Goal: Task Accomplishment & Management: Complete application form

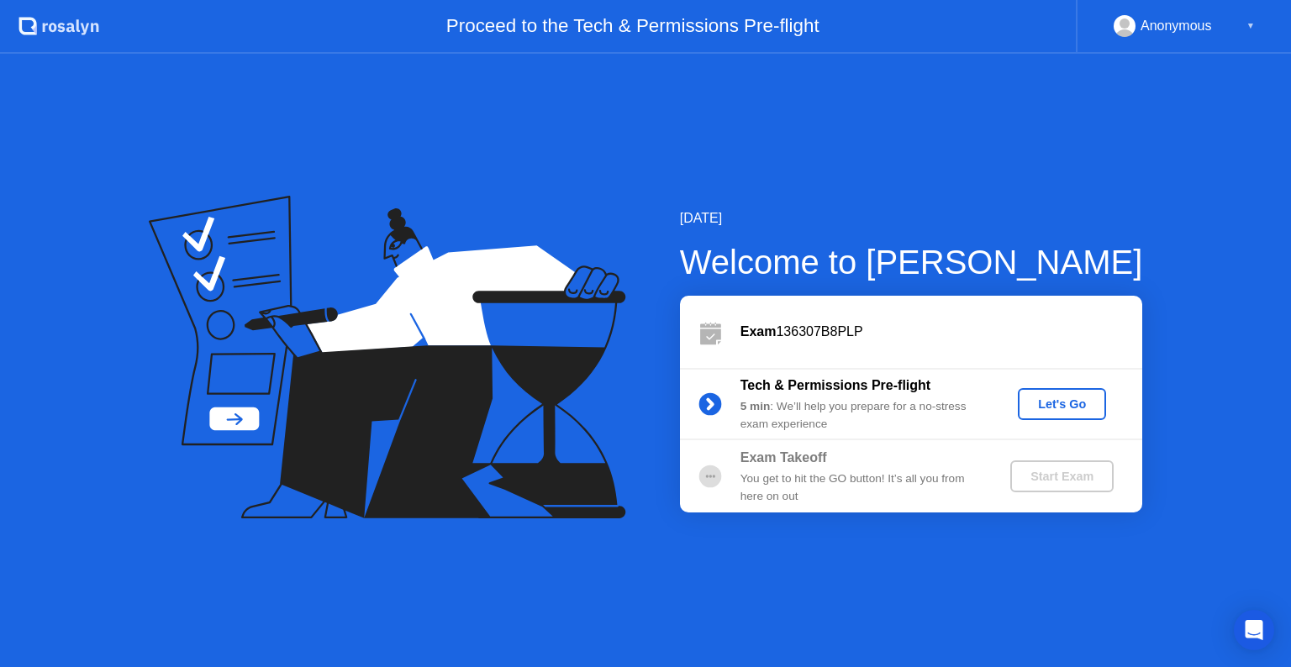
click at [1046, 398] on div "Let's Go" at bounding box center [1062, 404] width 75 height 13
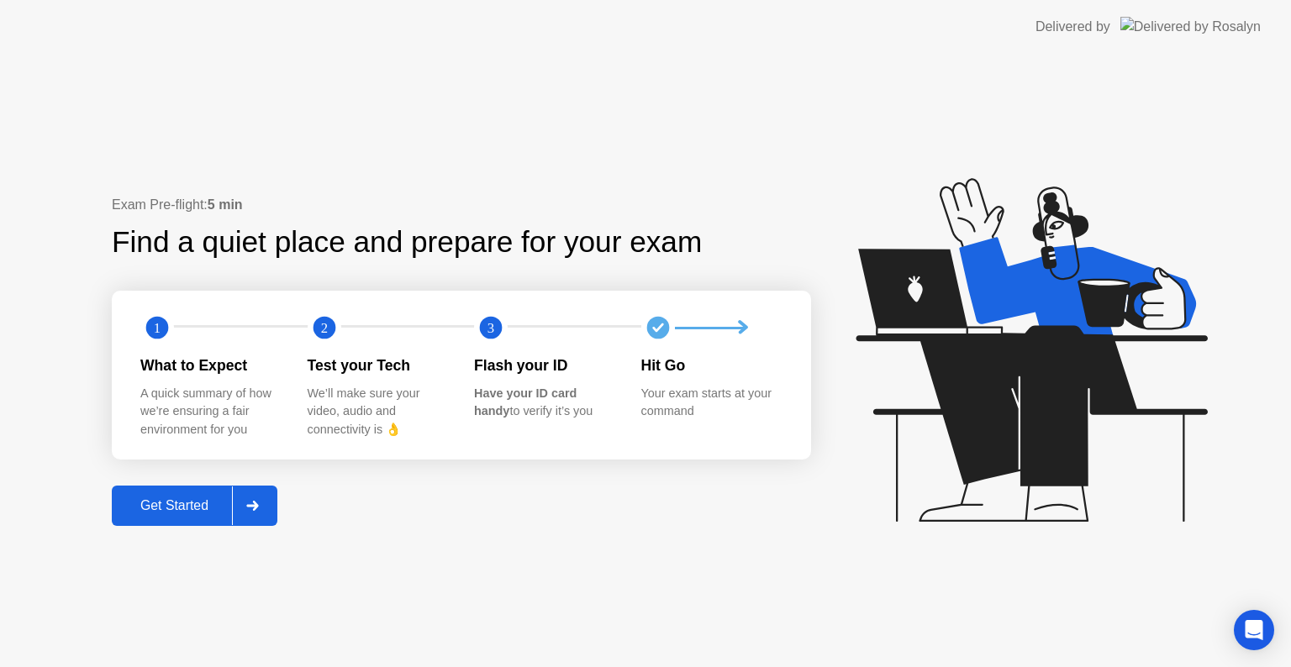
click at [262, 500] on div at bounding box center [252, 506] width 40 height 39
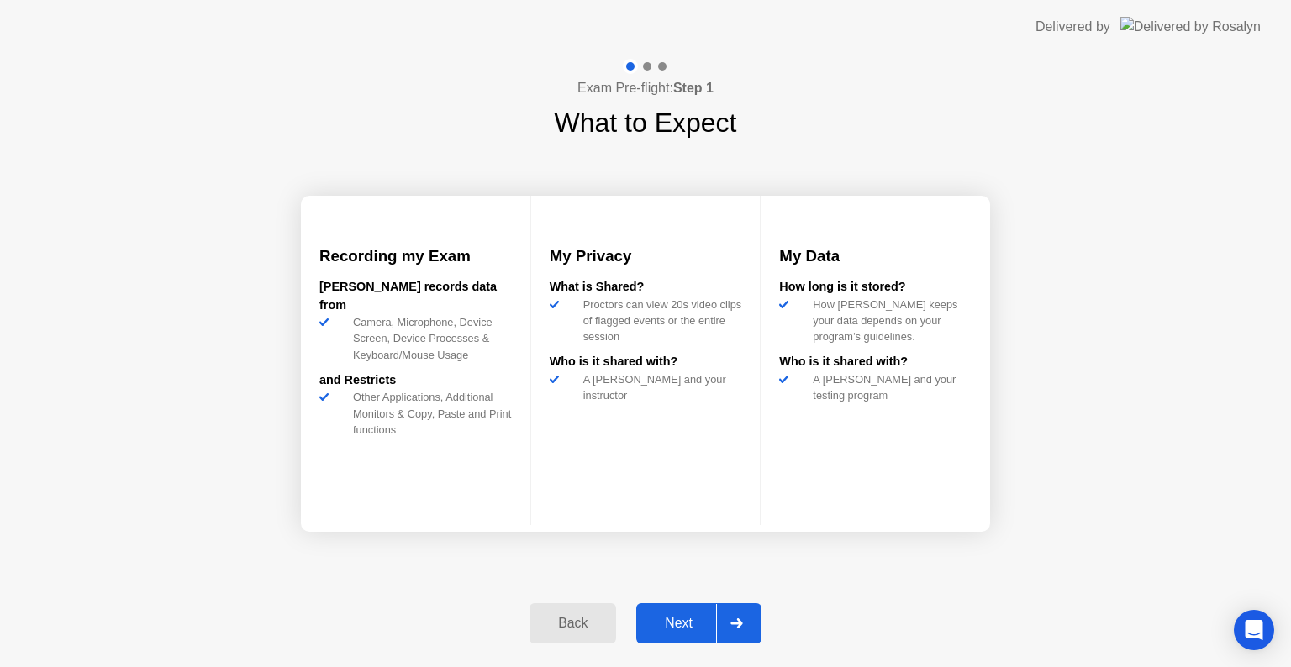
click at [690, 622] on div "Next" at bounding box center [678, 623] width 75 height 15
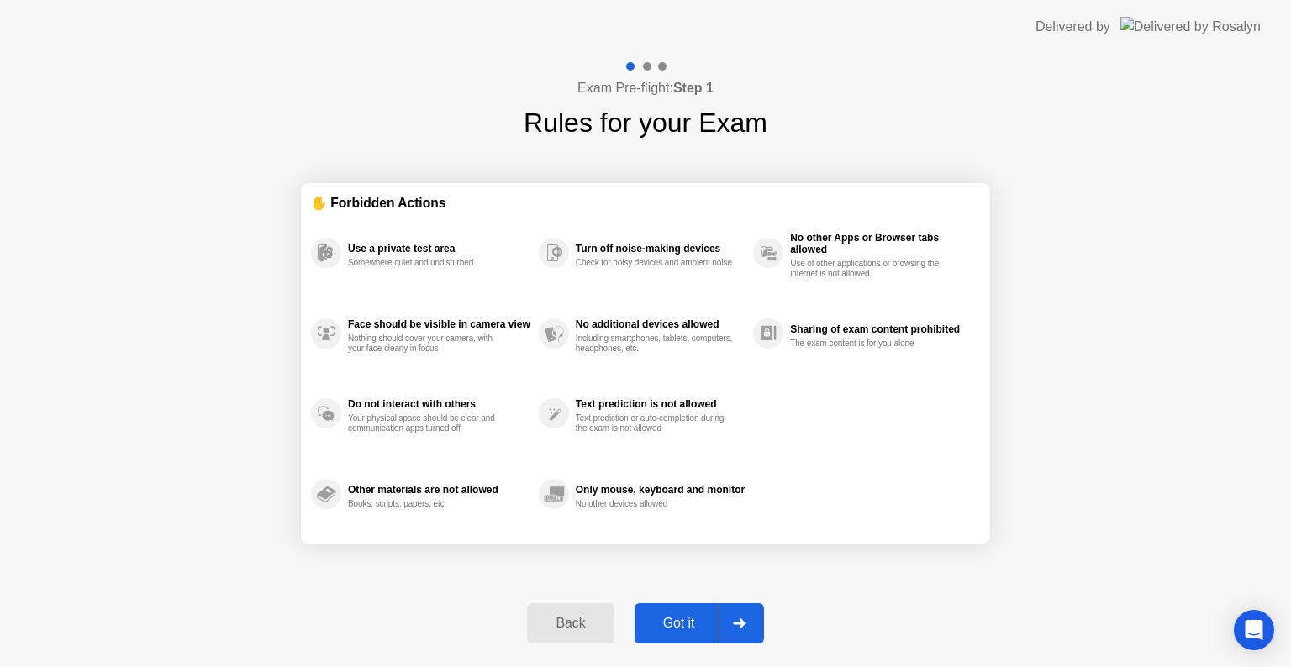
click at [735, 628] on icon at bounding box center [739, 624] width 13 height 10
select select "**********"
select select "*******"
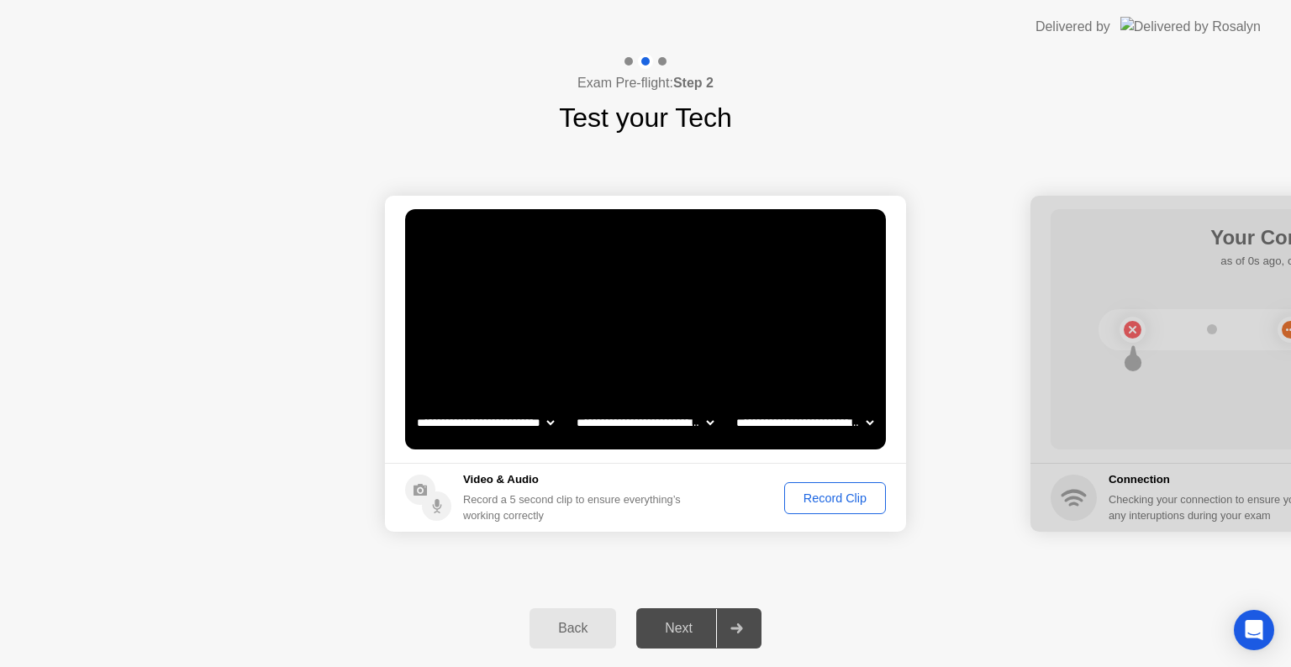
click at [434, 511] on circle at bounding box center [436, 506] width 29 height 29
click at [828, 498] on div "Record Clip" at bounding box center [835, 498] width 90 height 13
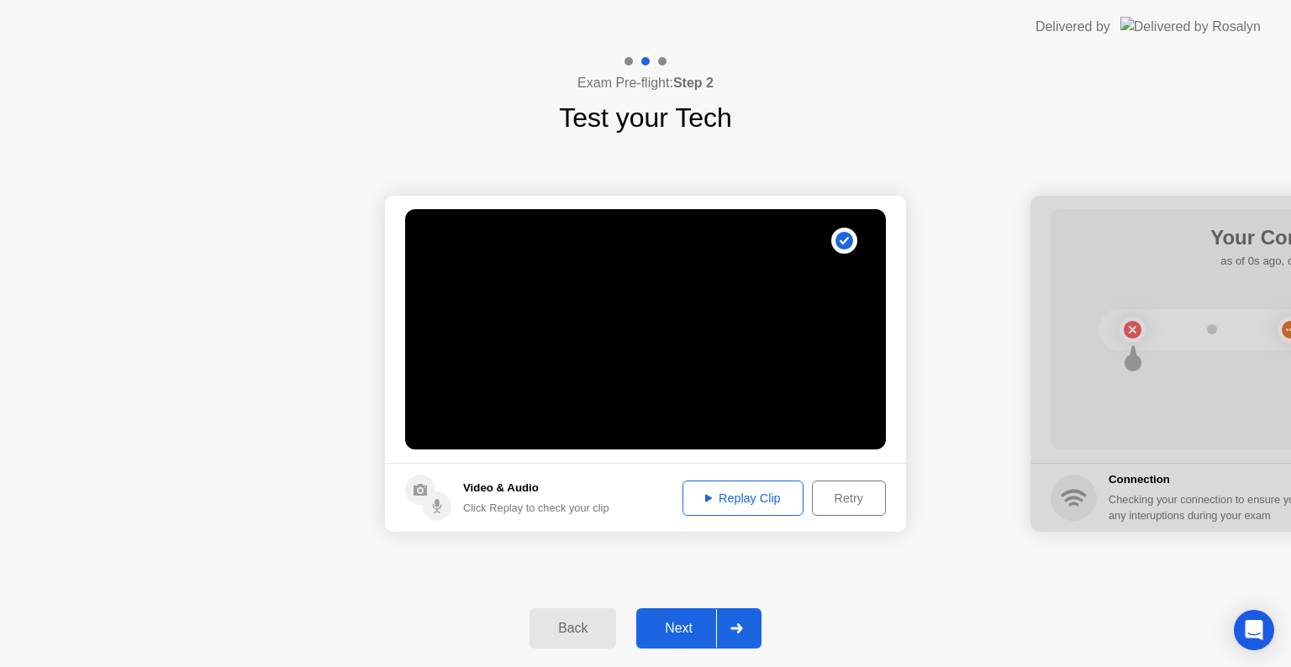
click at [851, 499] on div "Retry" at bounding box center [849, 498] width 62 height 13
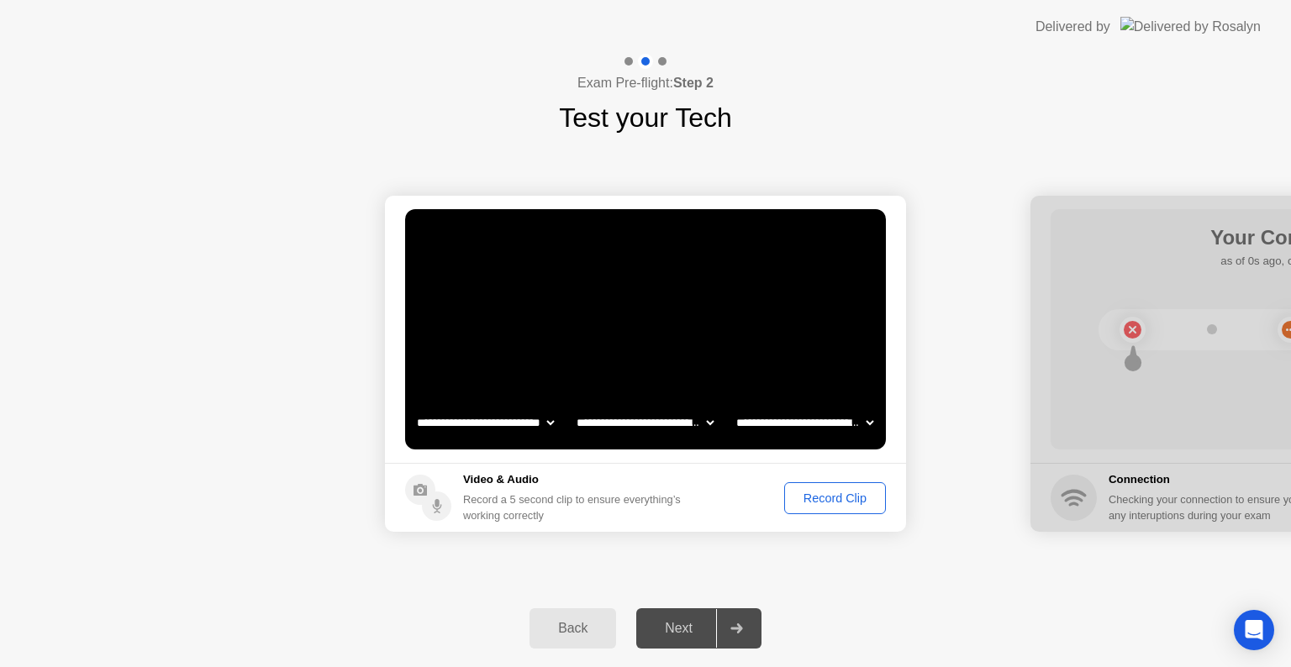
click at [851, 499] on div "Record Clip" at bounding box center [835, 498] width 90 height 13
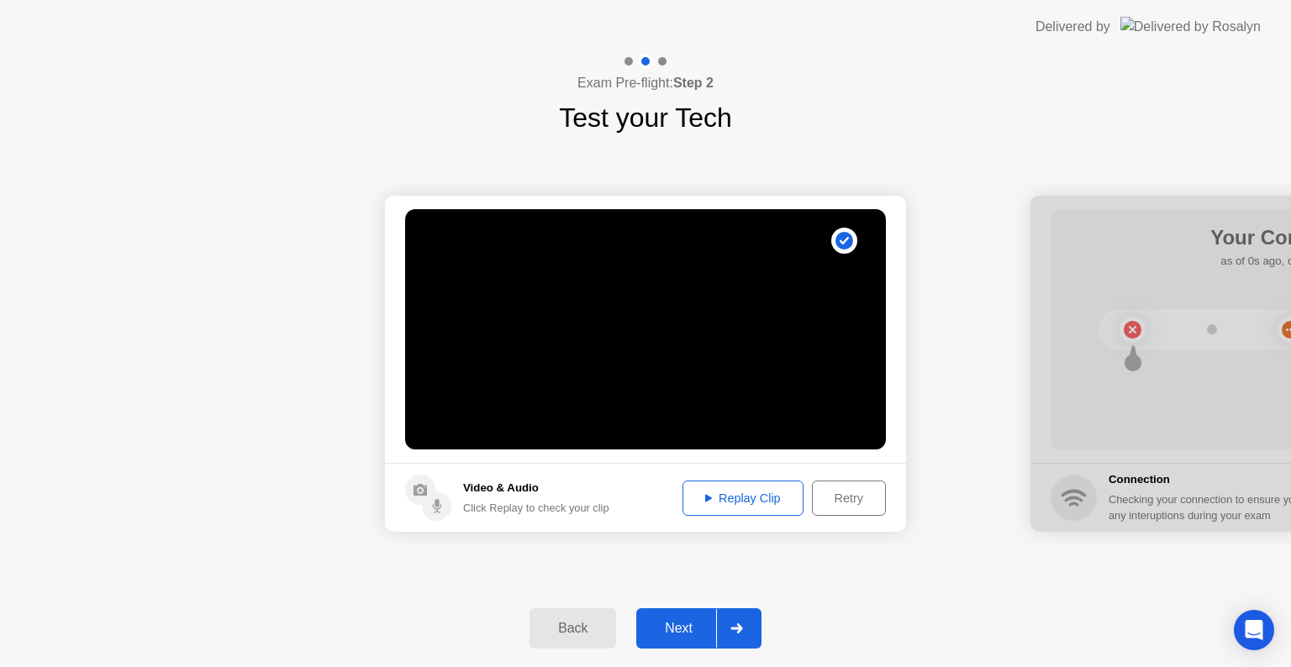
click at [746, 500] on div "Replay Clip" at bounding box center [742, 498] width 109 height 13
click at [728, 496] on div "Replay Clip" at bounding box center [742, 498] width 109 height 13
click at [738, 632] on icon at bounding box center [736, 629] width 12 height 10
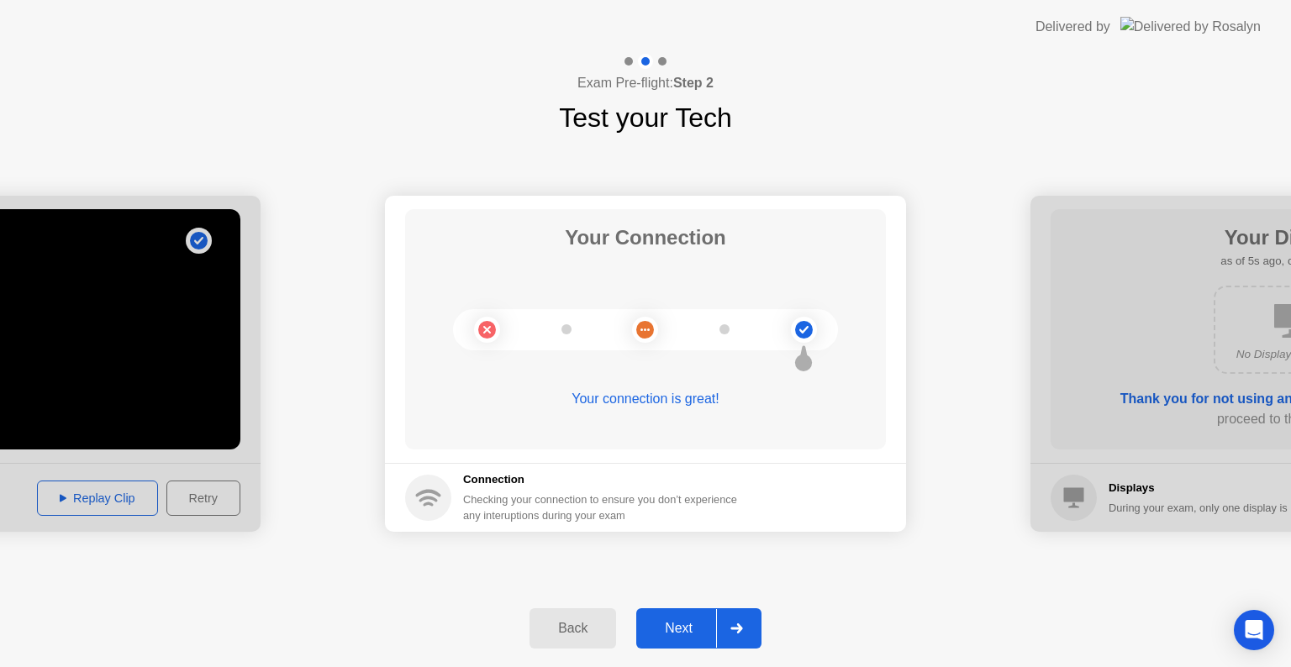
click at [740, 626] on icon at bounding box center [736, 629] width 12 height 10
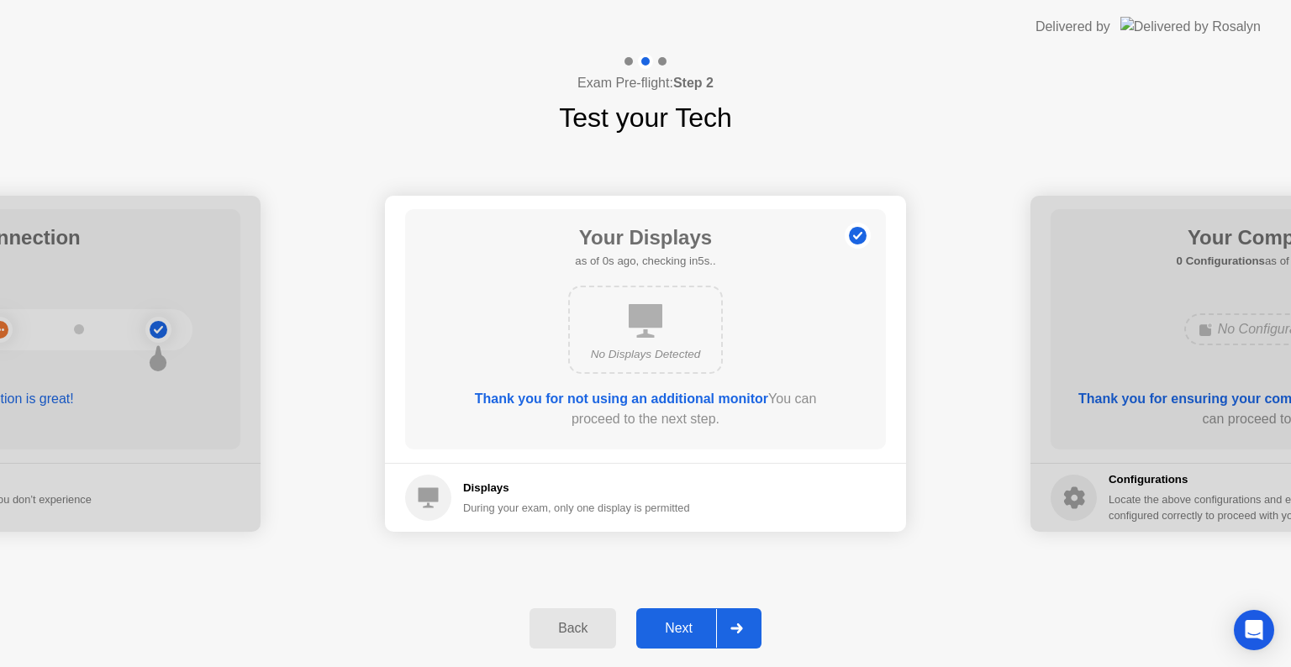
click at [498, 485] on h5 "Displays" at bounding box center [576, 488] width 227 height 17
click at [748, 621] on div at bounding box center [736, 628] width 40 height 39
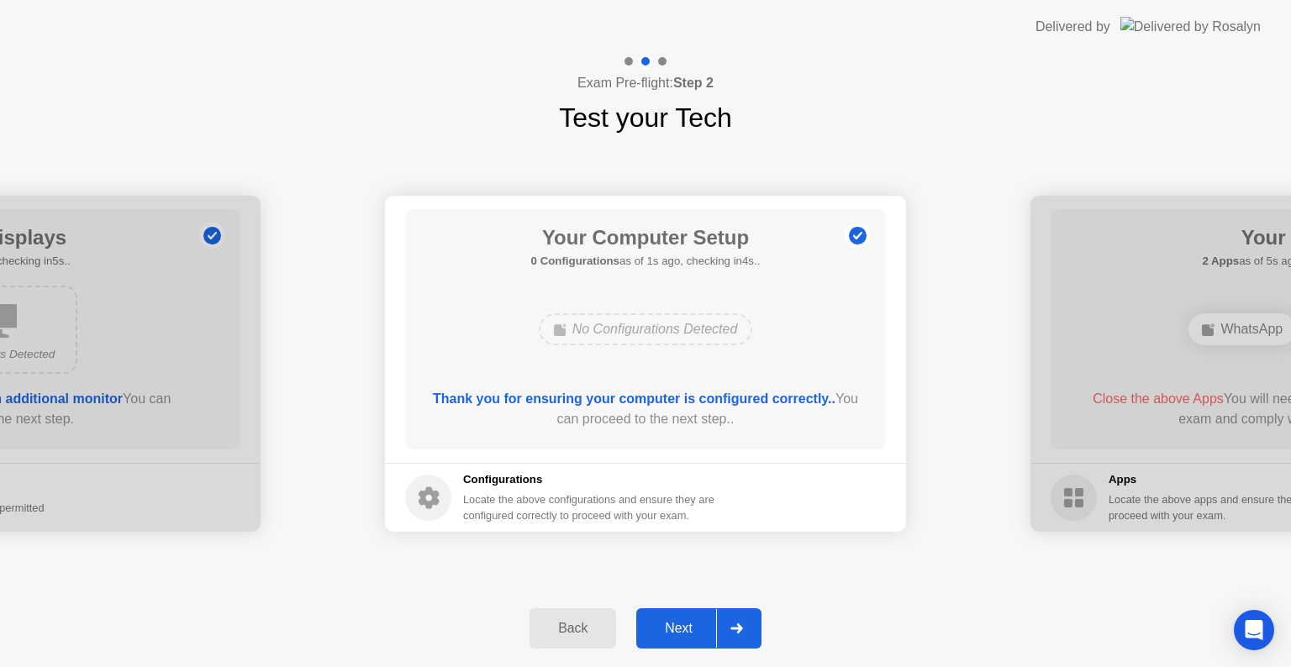
click at [746, 629] on div at bounding box center [736, 628] width 40 height 39
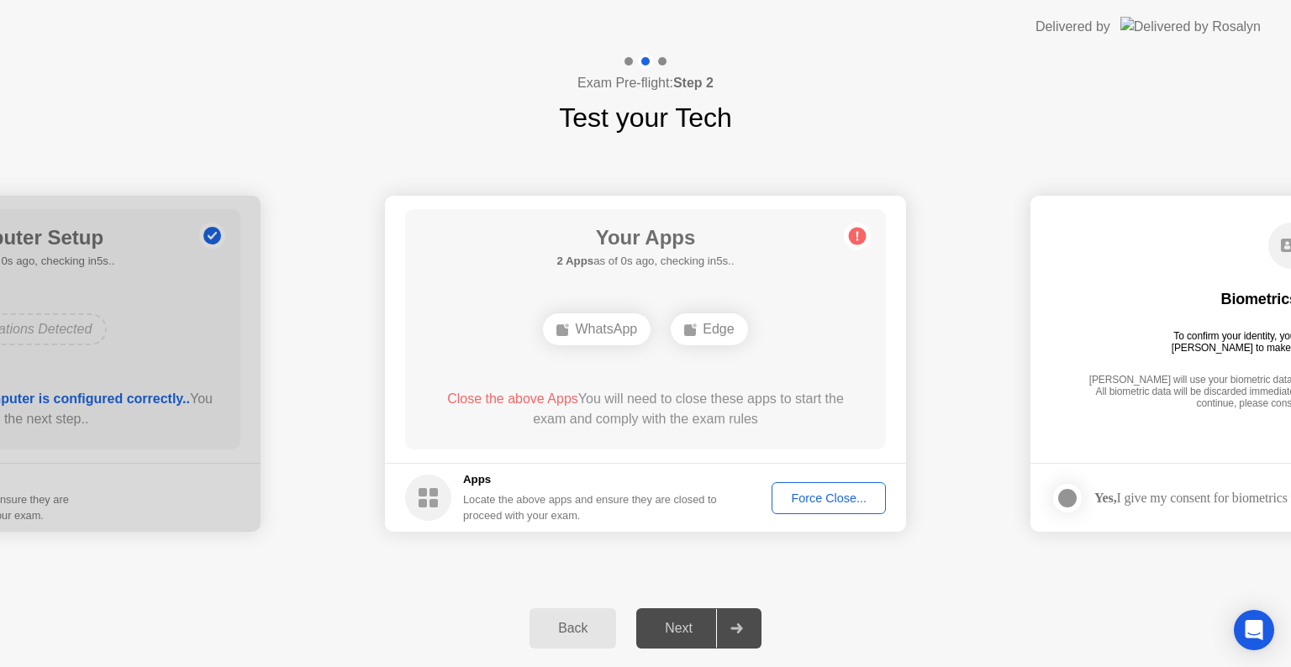
click at [822, 499] on div "Force Close..." at bounding box center [828, 498] width 103 height 13
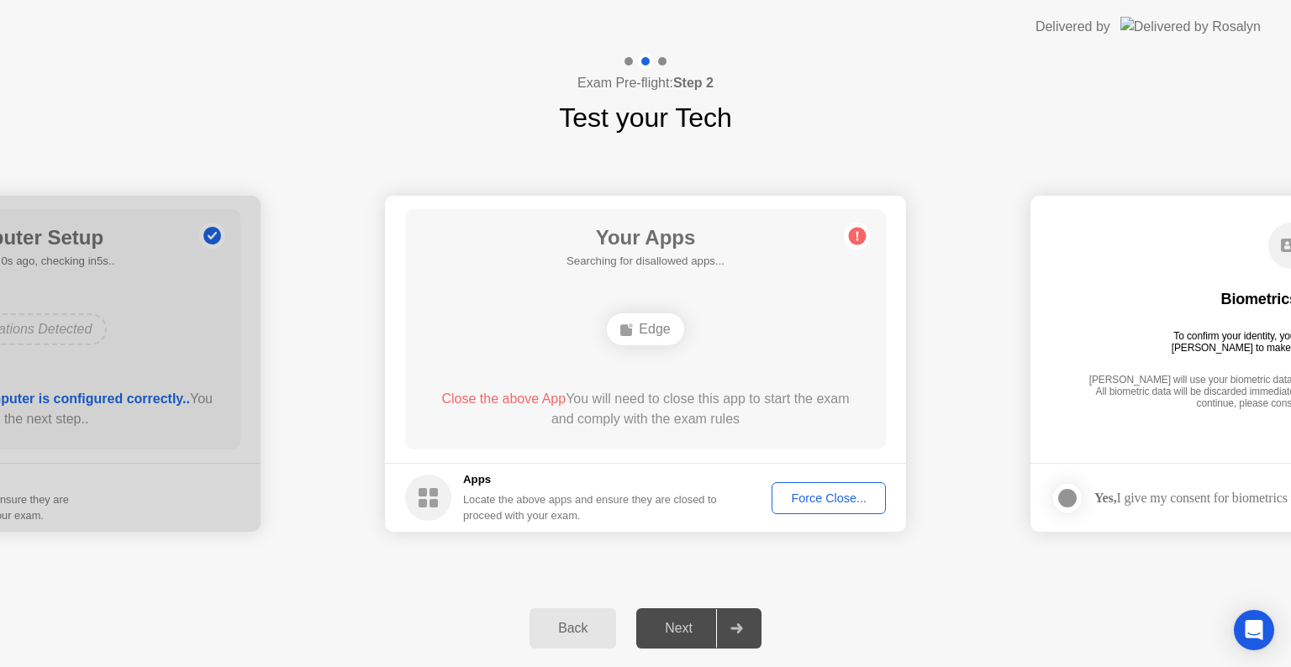
click at [834, 487] on button "Force Close..." at bounding box center [829, 498] width 114 height 32
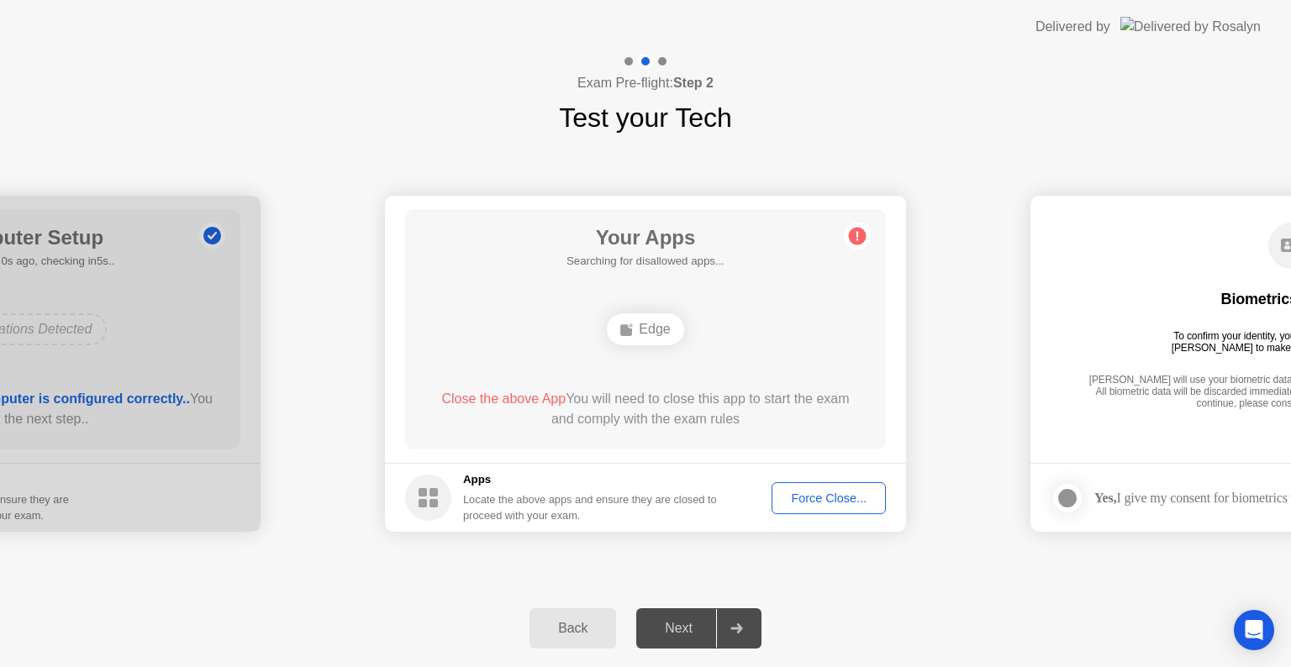
click at [751, 627] on div at bounding box center [736, 628] width 40 height 39
click at [656, 627] on div "Next" at bounding box center [678, 628] width 75 height 15
click at [689, 630] on div "Next" at bounding box center [678, 628] width 75 height 15
click at [743, 627] on icon at bounding box center [736, 629] width 13 height 10
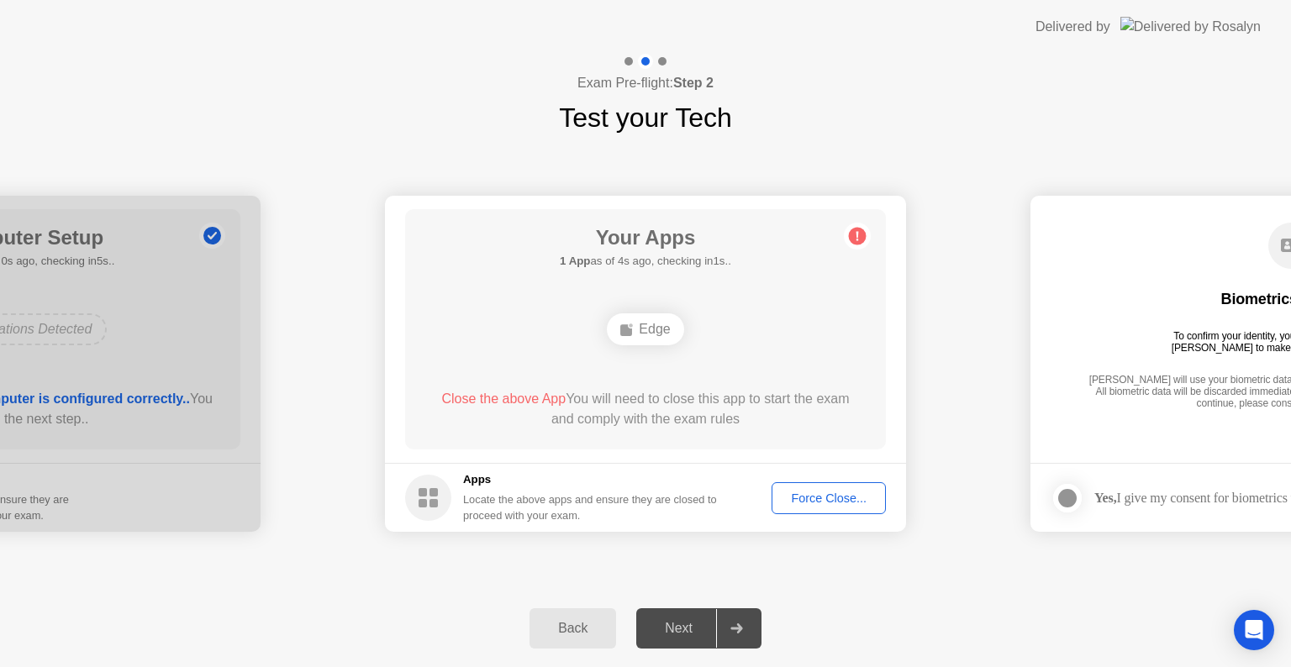
click at [743, 627] on icon at bounding box center [736, 629] width 13 height 10
click at [424, 493] on rect at bounding box center [423, 492] width 8 height 8
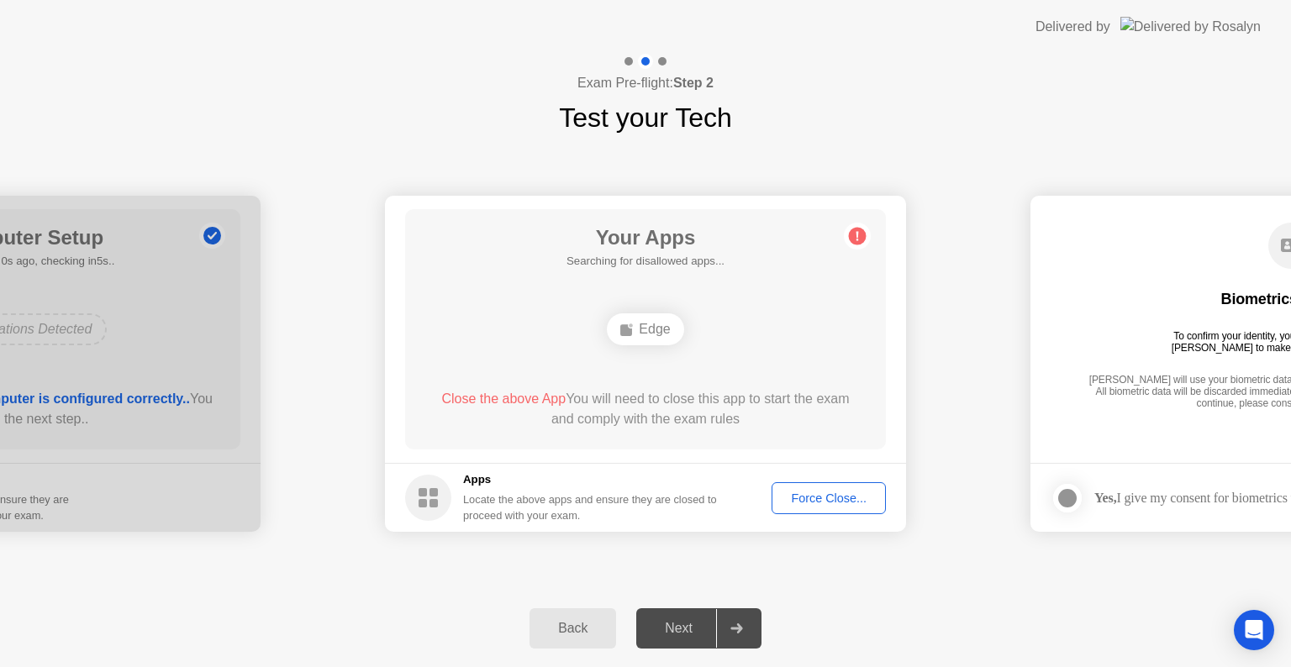
click at [424, 493] on rect at bounding box center [423, 492] width 8 height 8
click at [634, 353] on div "Your Apps 1 App as of 1s ago, checking in4s.. Edge Close the above App You will…" at bounding box center [645, 329] width 481 height 240
click at [640, 325] on div "Edge" at bounding box center [645, 330] width 76 height 32
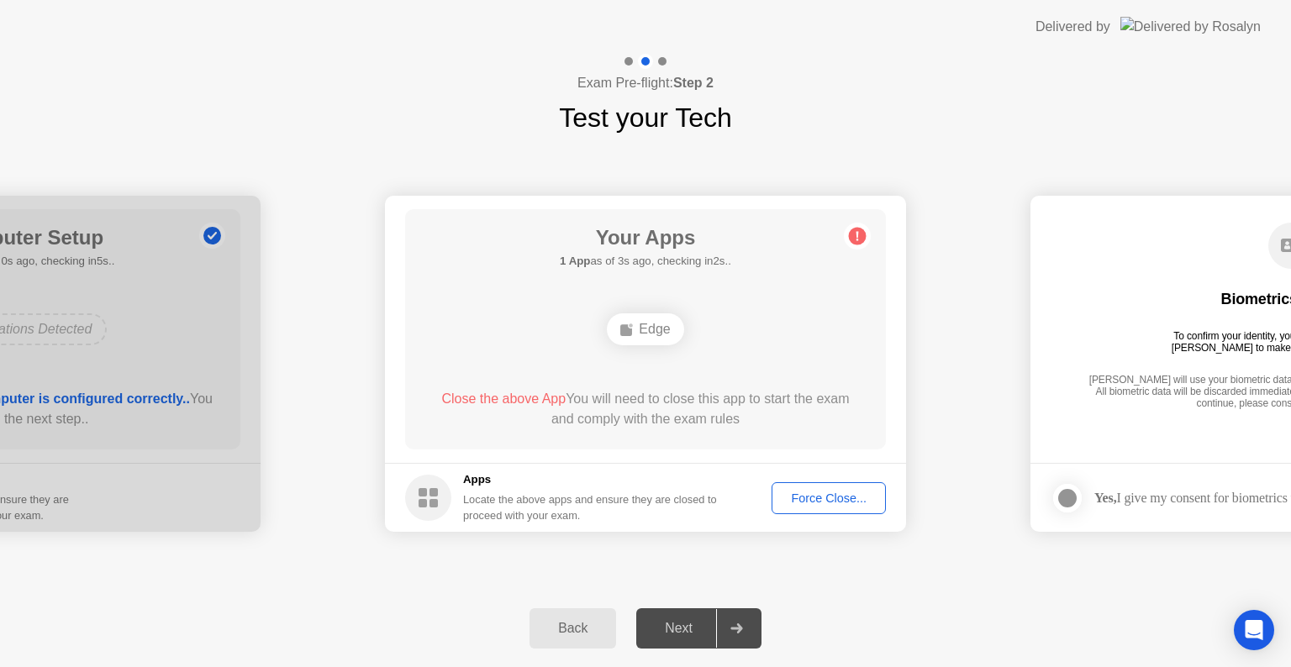
click at [640, 325] on div "Edge" at bounding box center [645, 330] width 76 height 32
click at [829, 481] on footer "Apps Locate the above apps and ensure they are closed to proceed with your exam…" at bounding box center [645, 497] width 521 height 69
click at [824, 501] on div "Force Close..." at bounding box center [828, 498] width 103 height 13
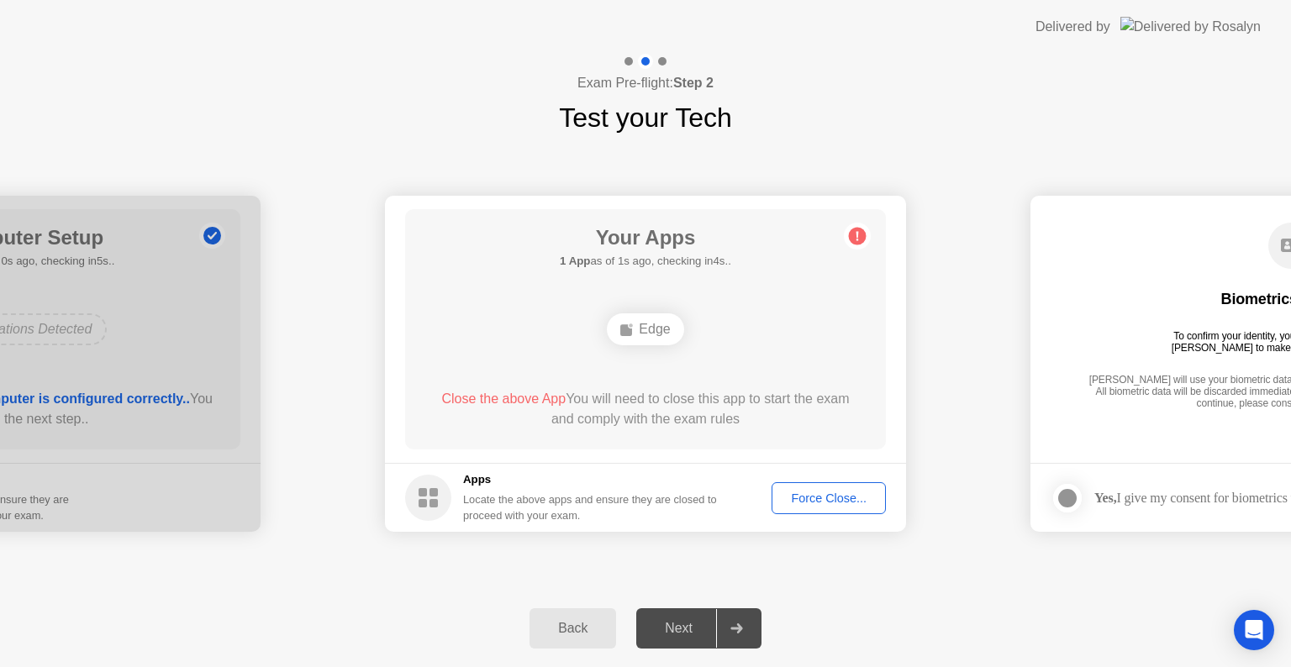
click at [727, 630] on div at bounding box center [736, 628] width 40 height 39
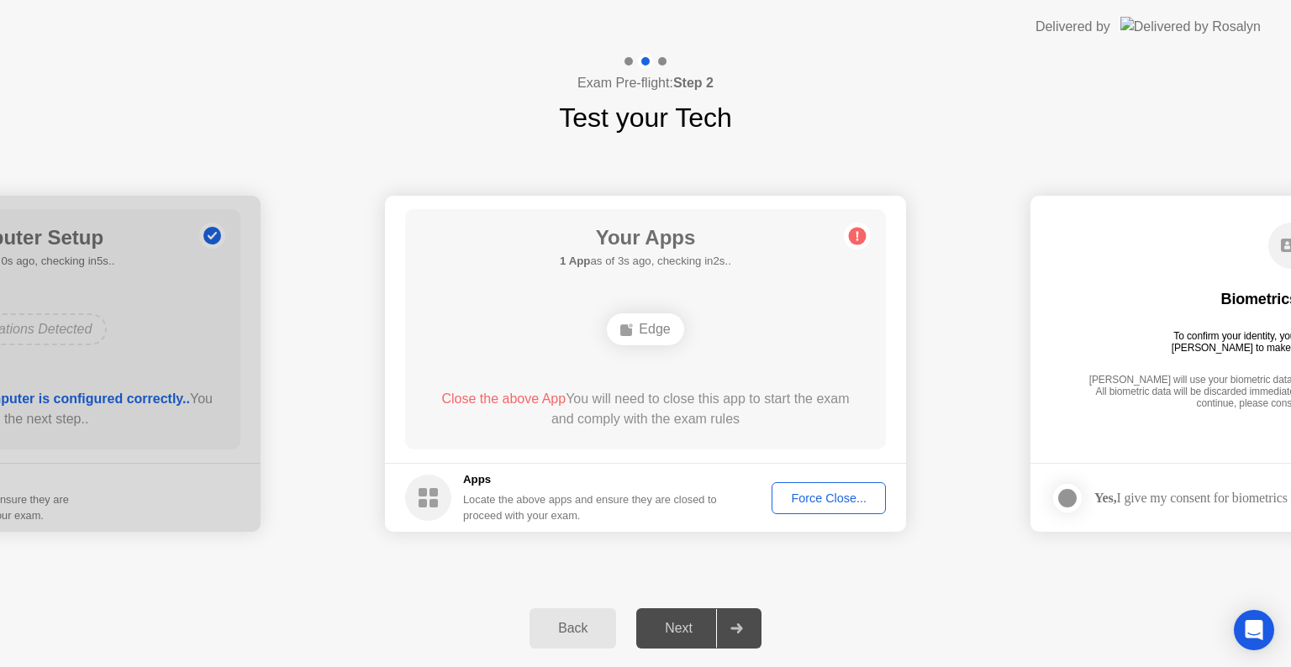
click at [727, 630] on div at bounding box center [736, 628] width 40 height 39
click at [846, 507] on button "Force Close..." at bounding box center [829, 498] width 114 height 32
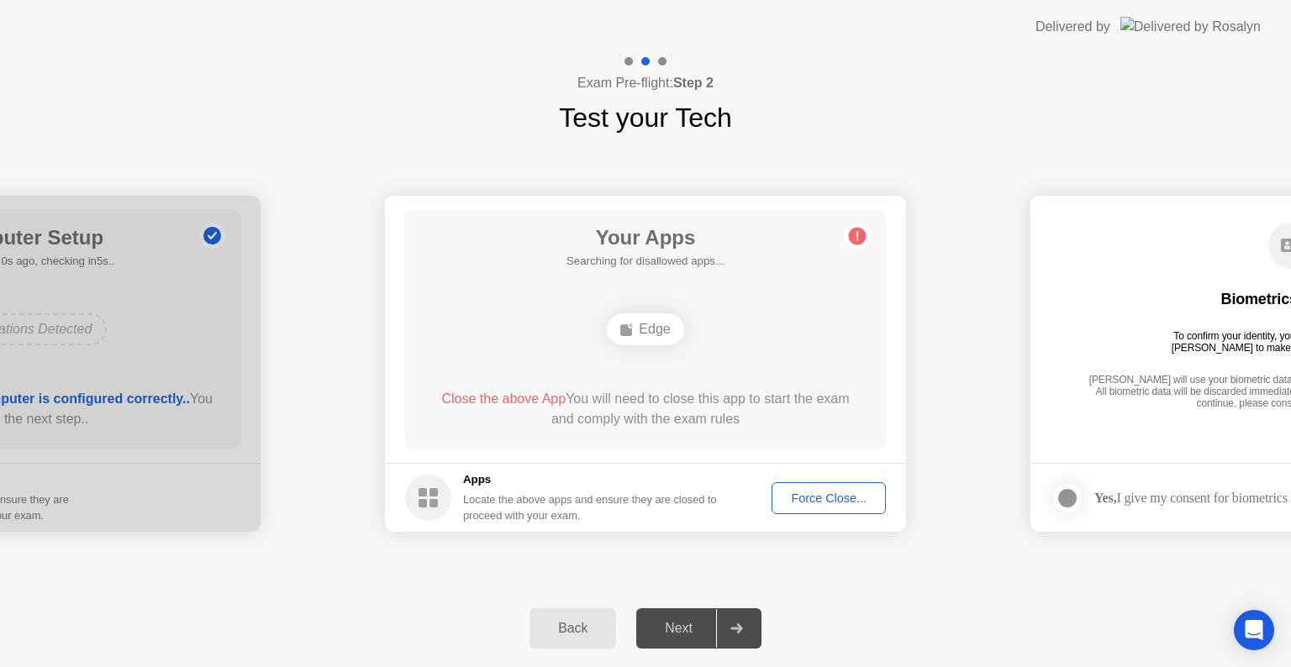
drag, startPoint x: 713, startPoint y: 418, endPoint x: 857, endPoint y: 240, distance: 228.8
click at [857, 240] on main "Your Apps Searching for disallowed apps... Edge Close the above App You will ne…" at bounding box center [645, 329] width 521 height 267
click at [857, 240] on circle at bounding box center [858, 237] width 18 height 18
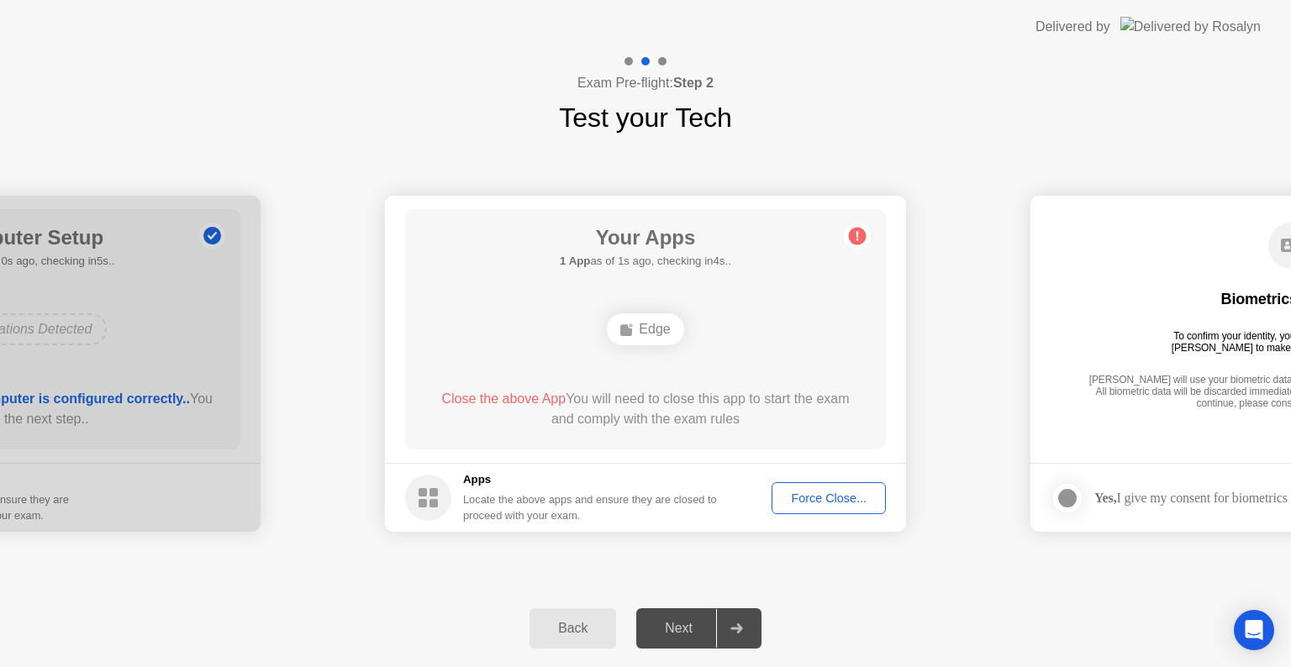
click at [857, 240] on circle at bounding box center [858, 237] width 18 height 18
click at [660, 324] on div "Edge" at bounding box center [645, 330] width 76 height 32
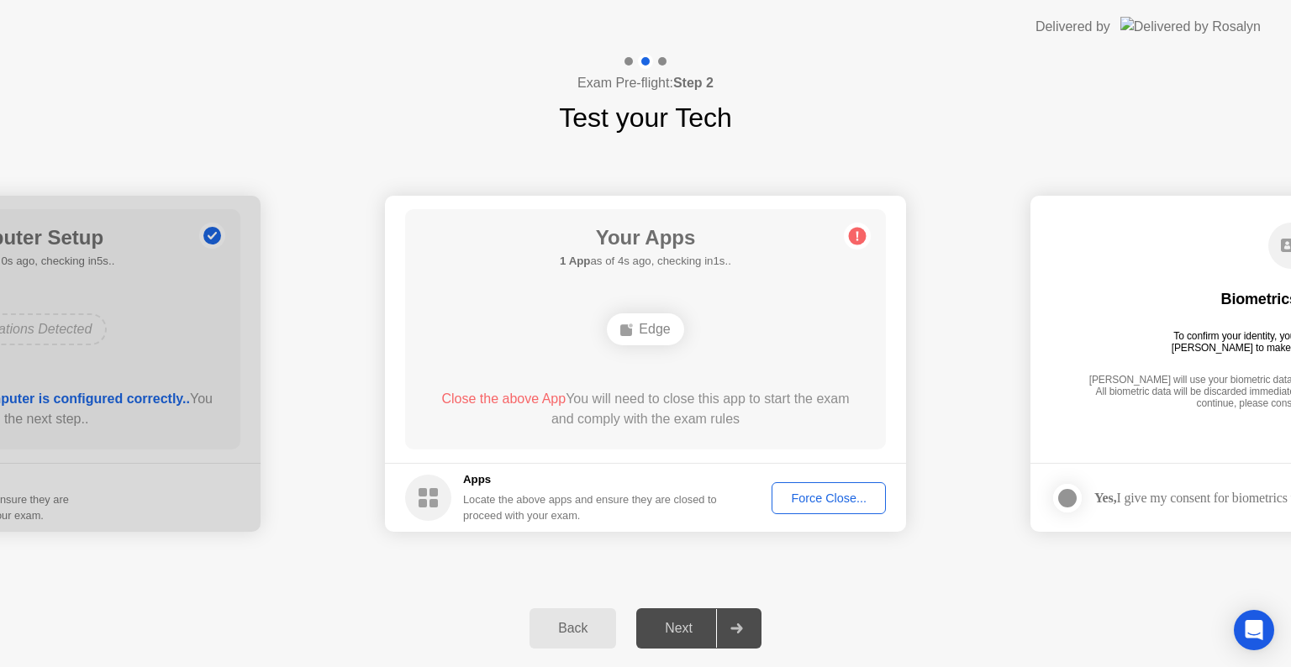
click at [660, 324] on div "Edge" at bounding box center [645, 330] width 76 height 32
click at [820, 492] on div "Force Close..." at bounding box center [828, 498] width 103 height 13
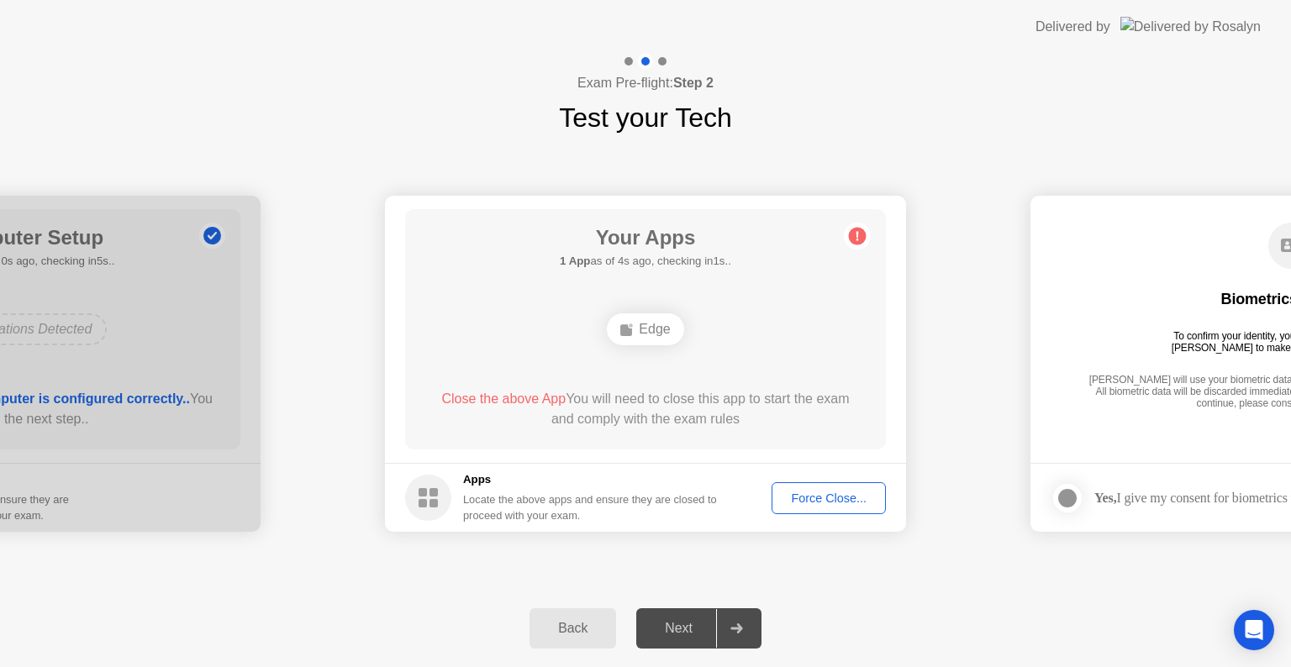
click at [743, 621] on div at bounding box center [736, 628] width 40 height 39
click at [738, 625] on icon at bounding box center [736, 629] width 13 height 10
drag, startPoint x: 738, startPoint y: 625, endPoint x: 1096, endPoint y: 282, distance: 496.4
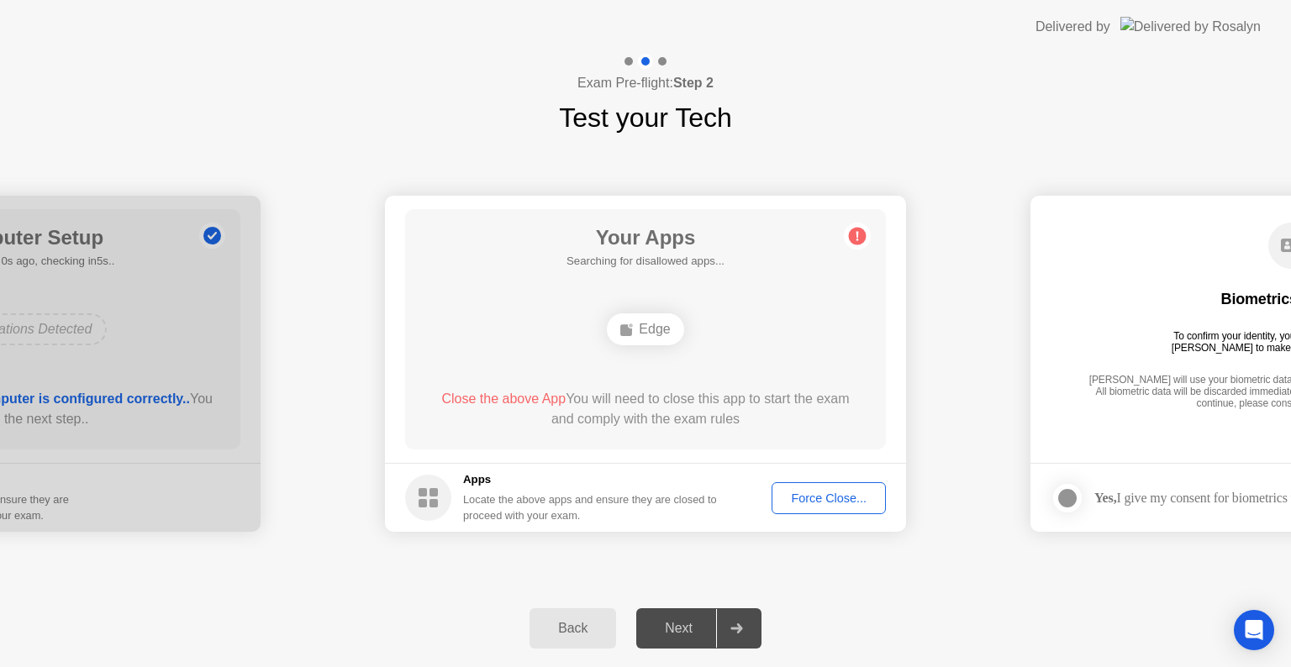
click at [1096, 282] on div "**********" at bounding box center [645, 361] width 1291 height 614
click at [483, 396] on span "Close the above App" at bounding box center [503, 399] width 124 height 14
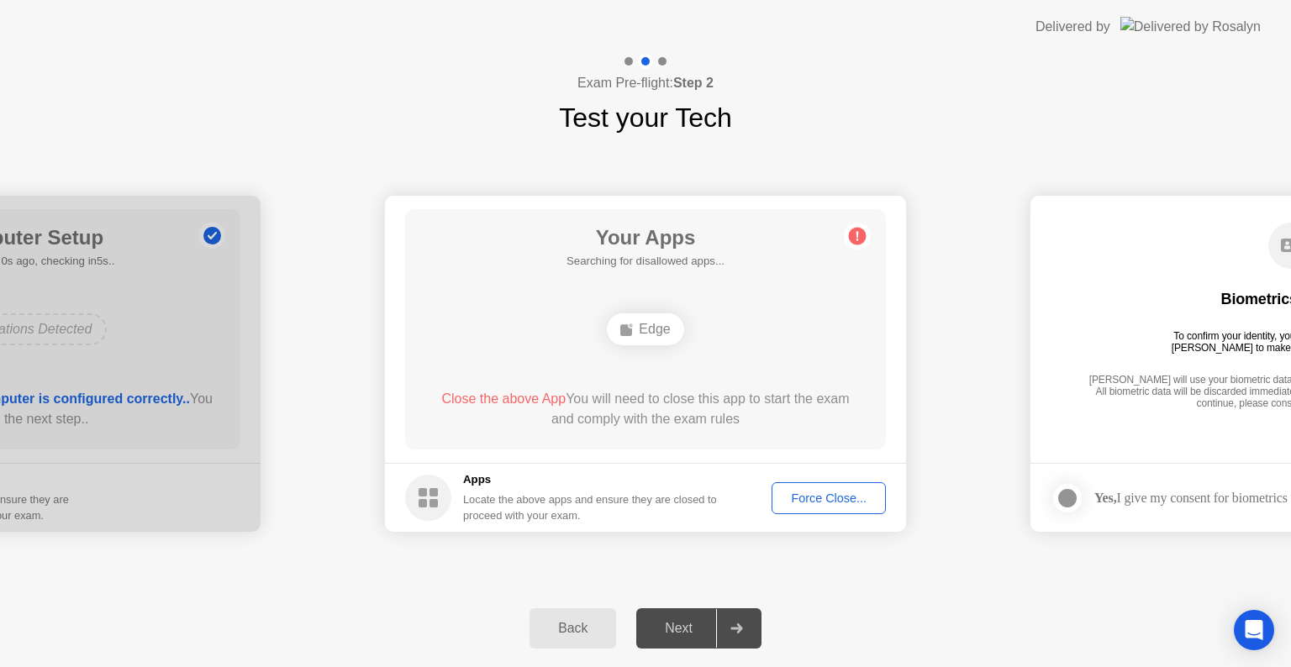
drag, startPoint x: 503, startPoint y: 511, endPoint x: 483, endPoint y: 466, distance: 49.3
click at [483, 466] on footer "Apps Locate the above apps and ensure they are closed to proceed with your exam…" at bounding box center [645, 497] width 521 height 69
click at [484, 489] on div "Apps Locate the above apps and ensure they are closed to proceed with your exam." at bounding box center [590, 498] width 255 height 52
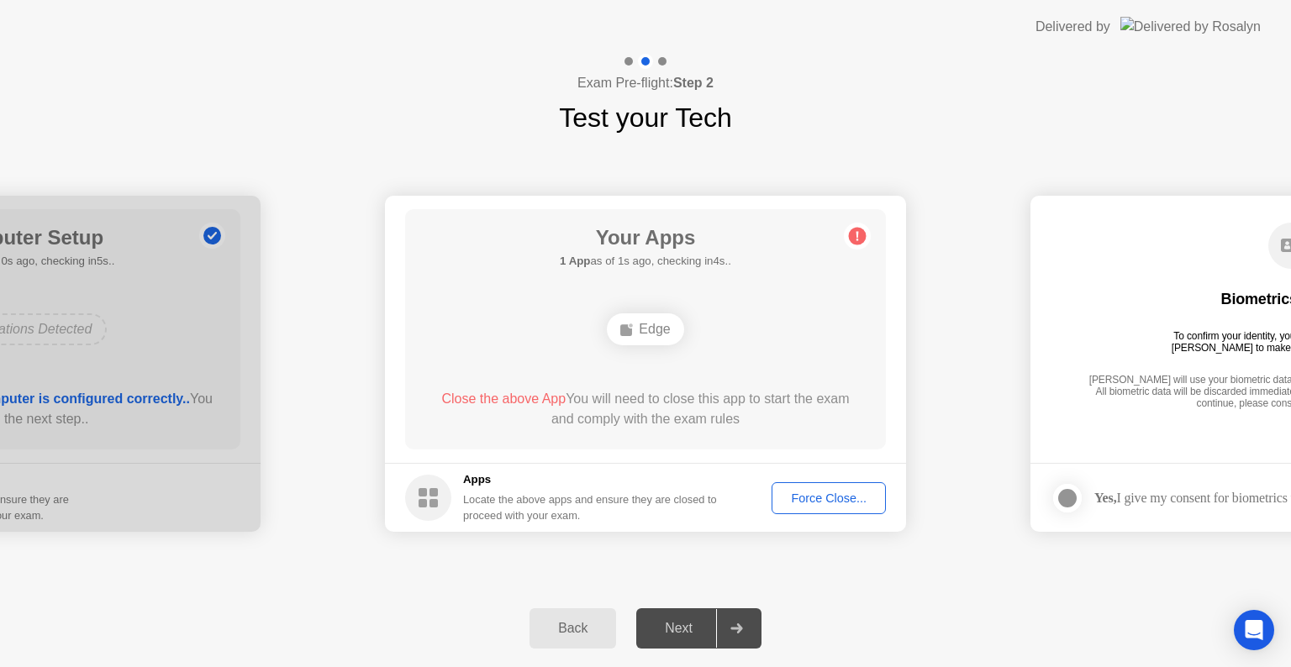
click at [484, 489] on div "Apps Locate the above apps and ensure they are closed to proceed with your exam." at bounding box center [590, 498] width 255 height 52
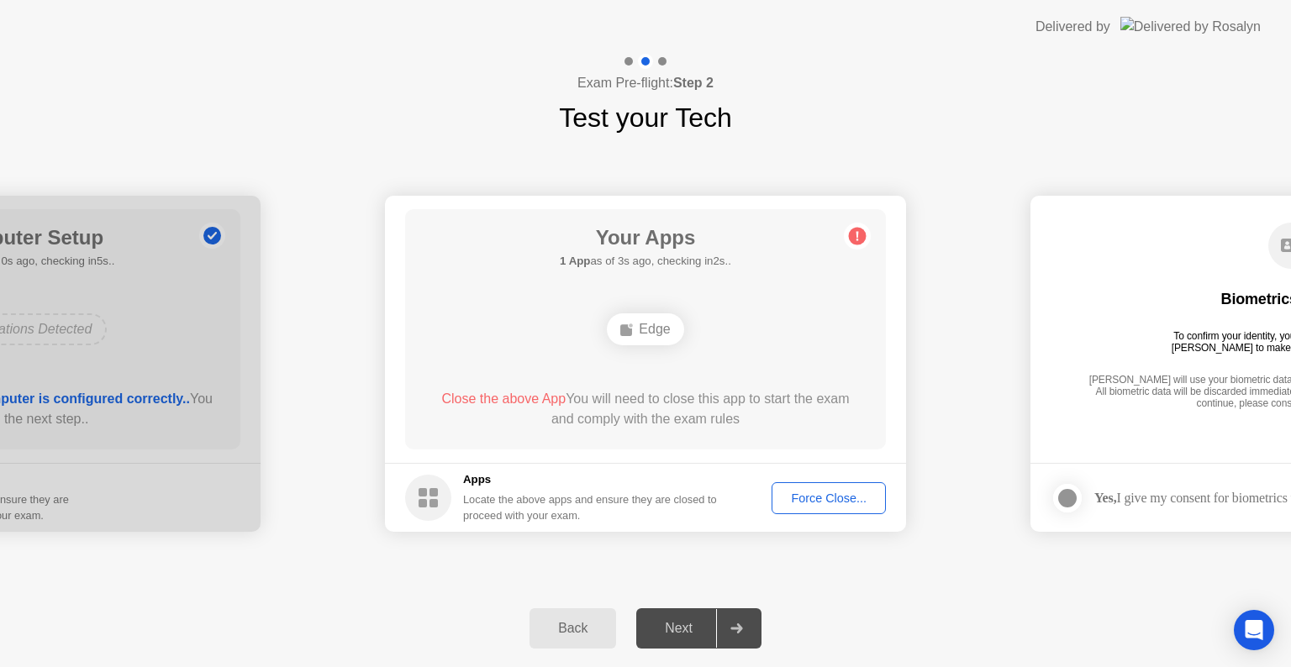
drag, startPoint x: 484, startPoint y: 489, endPoint x: 558, endPoint y: 545, distance: 92.5
click at [734, 613] on div at bounding box center [736, 628] width 40 height 39
drag, startPoint x: 734, startPoint y: 613, endPoint x: 688, endPoint y: 635, distance: 50.7
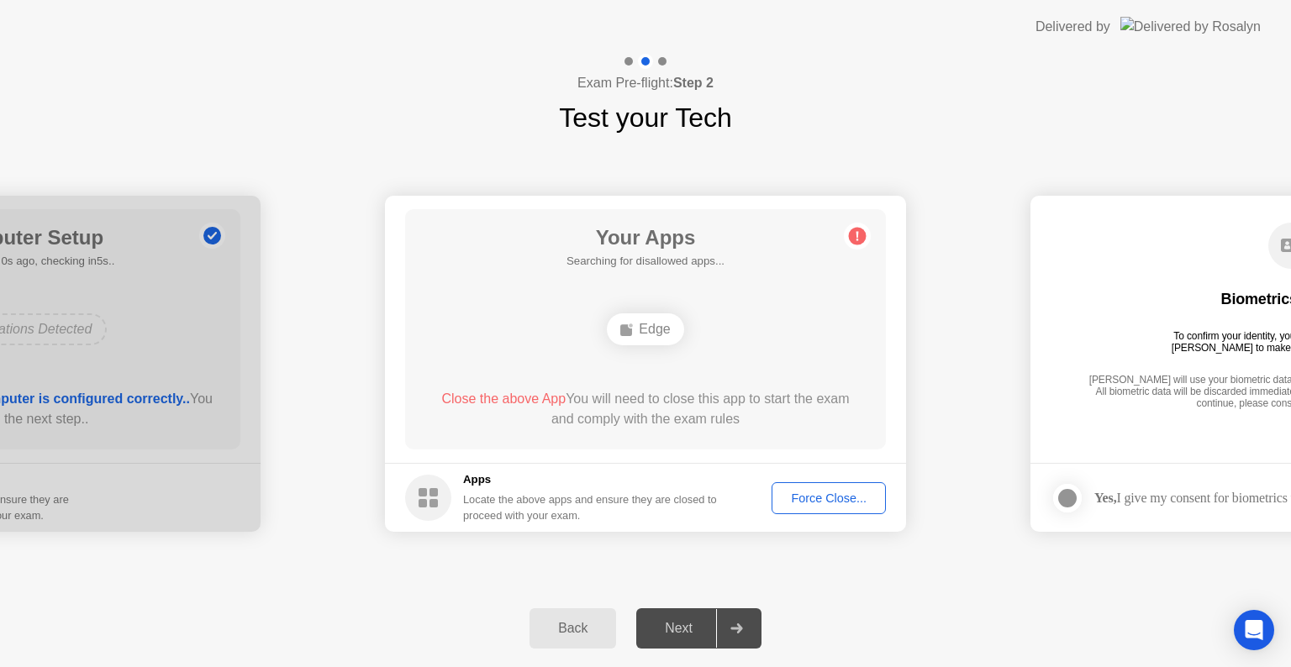
click at [688, 635] on div "Next" at bounding box center [678, 628] width 75 height 15
click at [602, 621] on div "Back" at bounding box center [573, 628] width 76 height 15
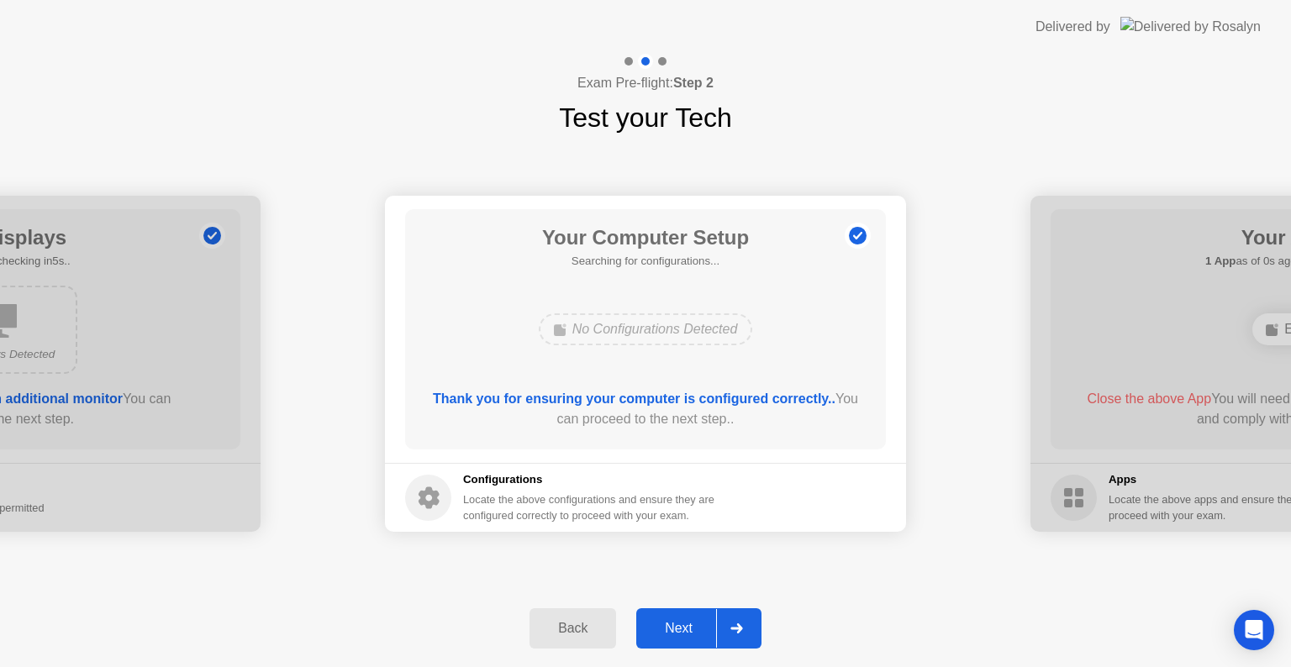
click at [602, 621] on div "Back" at bounding box center [573, 628] width 76 height 15
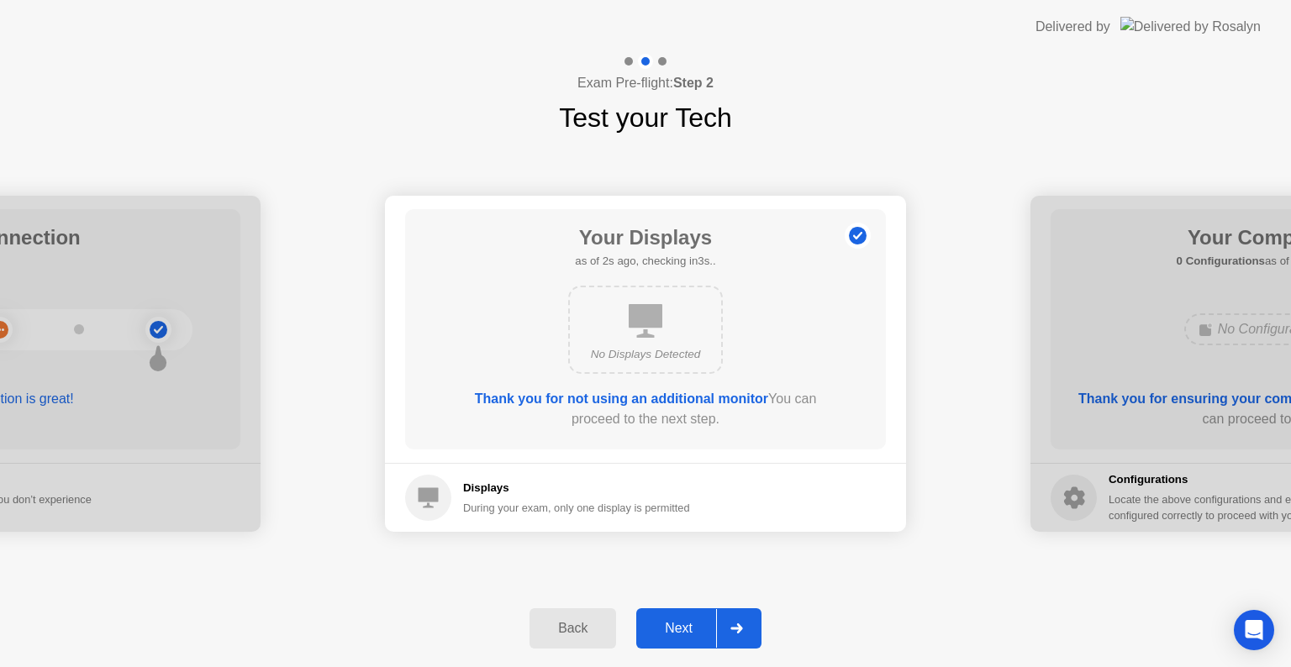
click at [740, 640] on div at bounding box center [736, 628] width 40 height 39
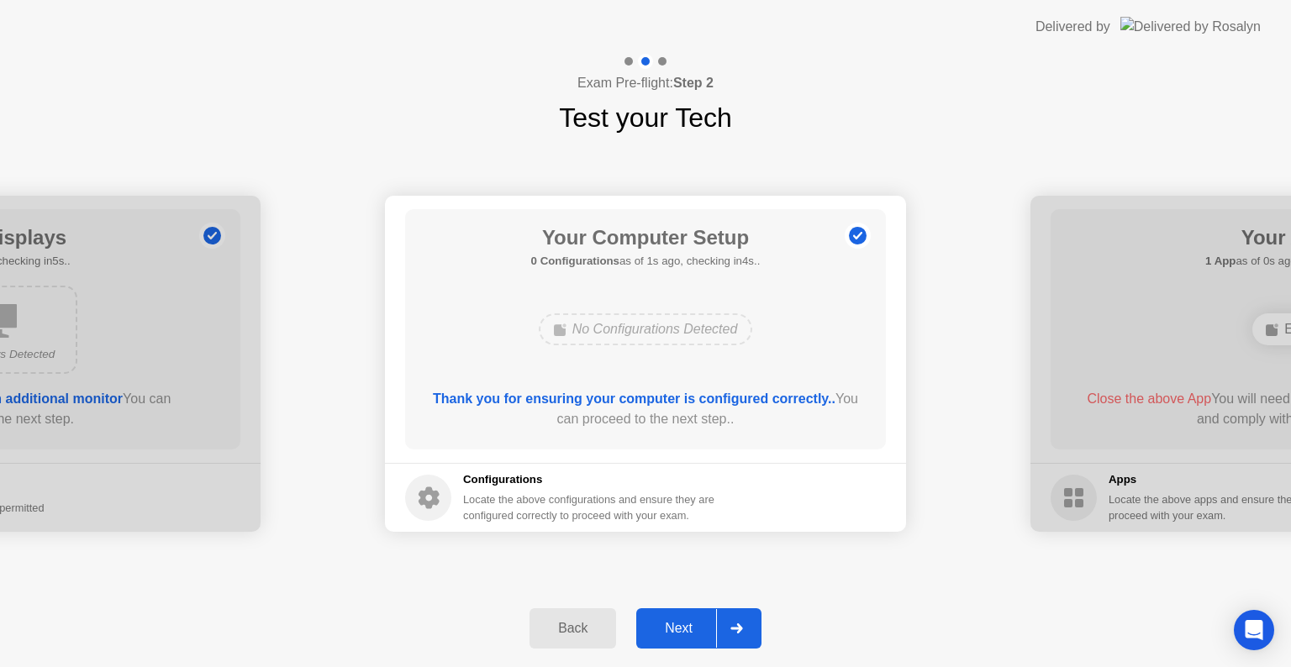
click at [740, 640] on div at bounding box center [736, 628] width 40 height 39
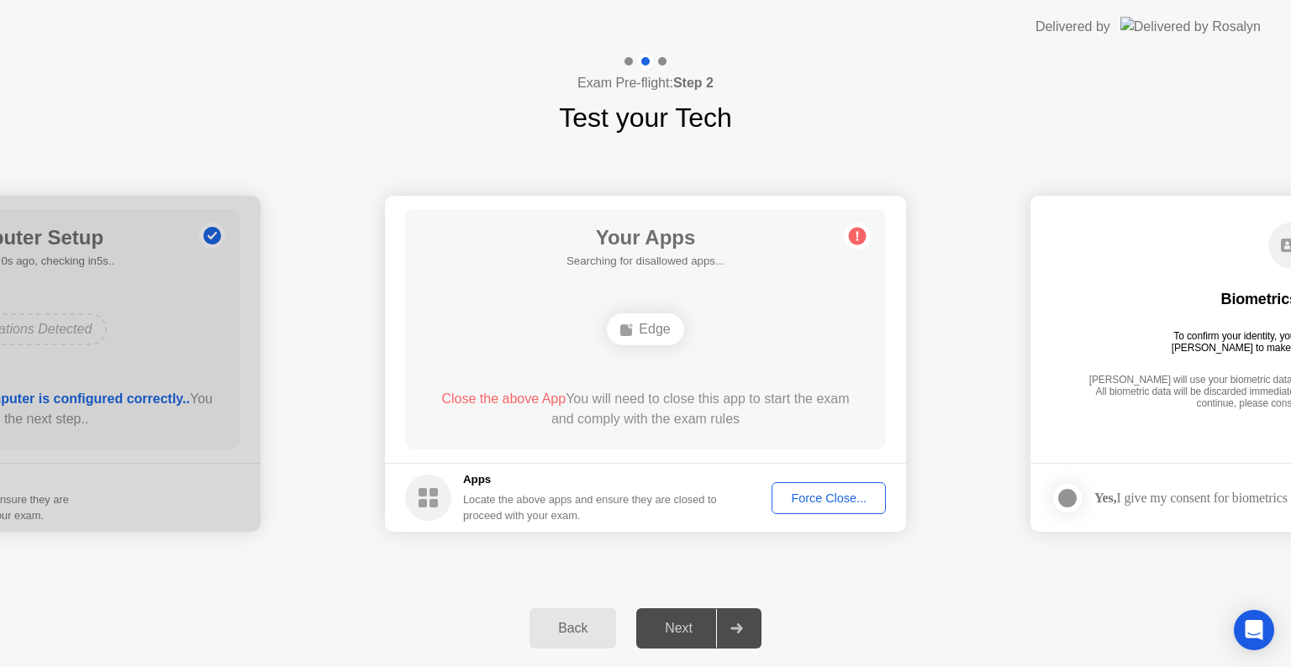
click at [740, 640] on div at bounding box center [736, 628] width 40 height 39
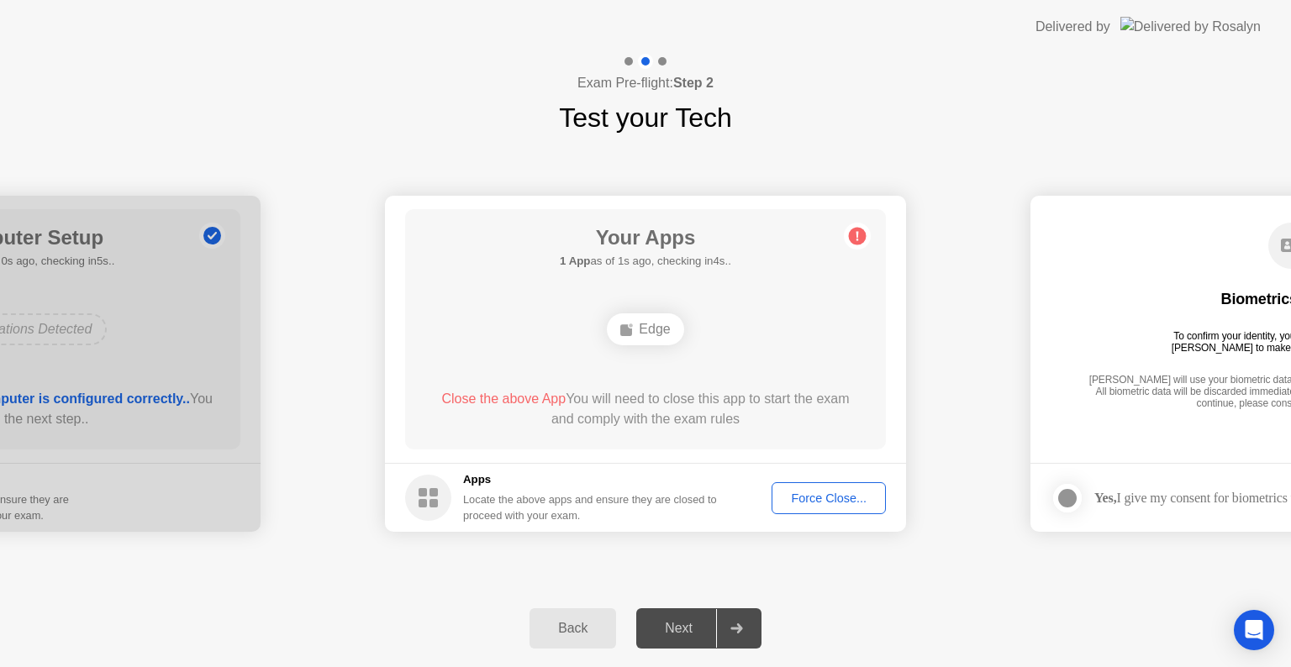
click at [740, 640] on div at bounding box center [736, 628] width 40 height 39
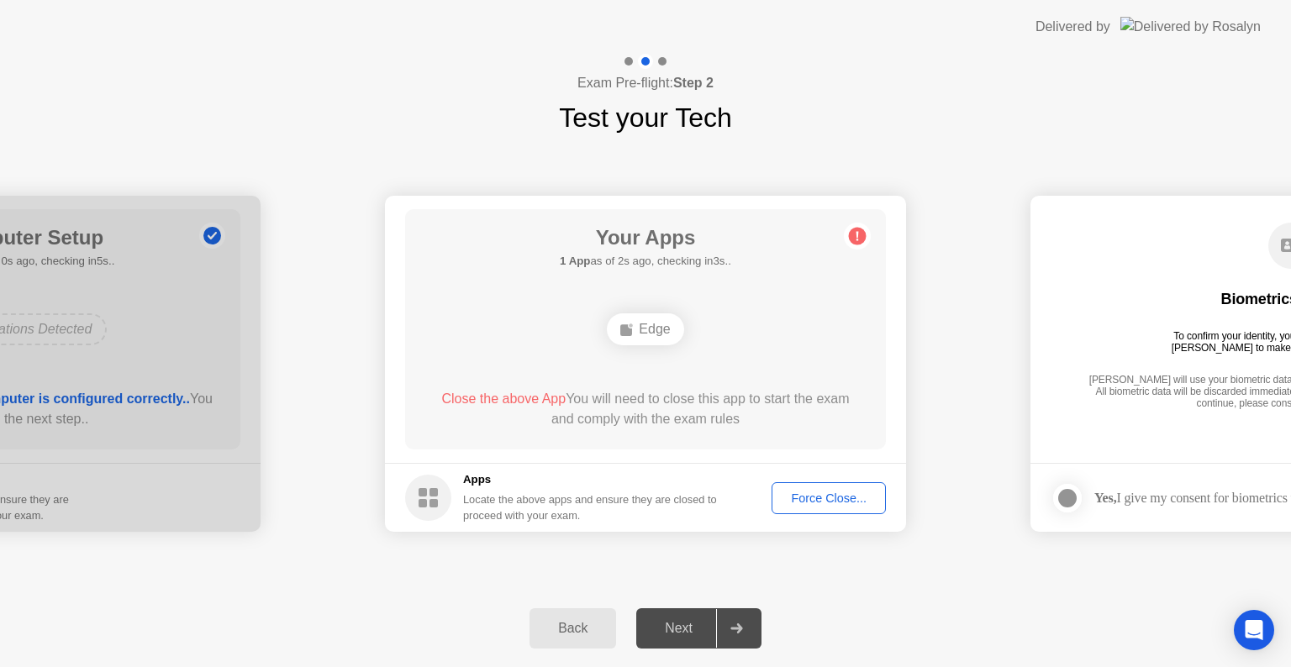
click at [740, 640] on div at bounding box center [736, 628] width 40 height 39
click at [820, 492] on div "Force Close..." at bounding box center [828, 498] width 103 height 13
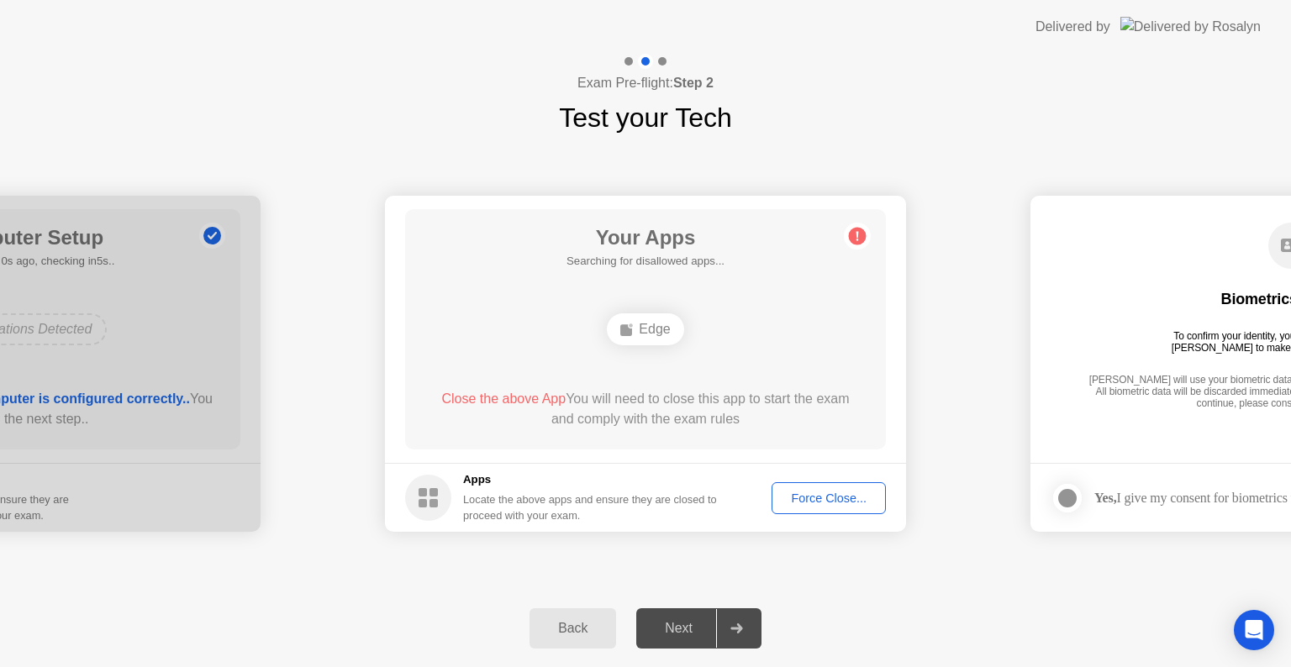
click at [798, 511] on button "Force Close..." at bounding box center [829, 498] width 114 height 32
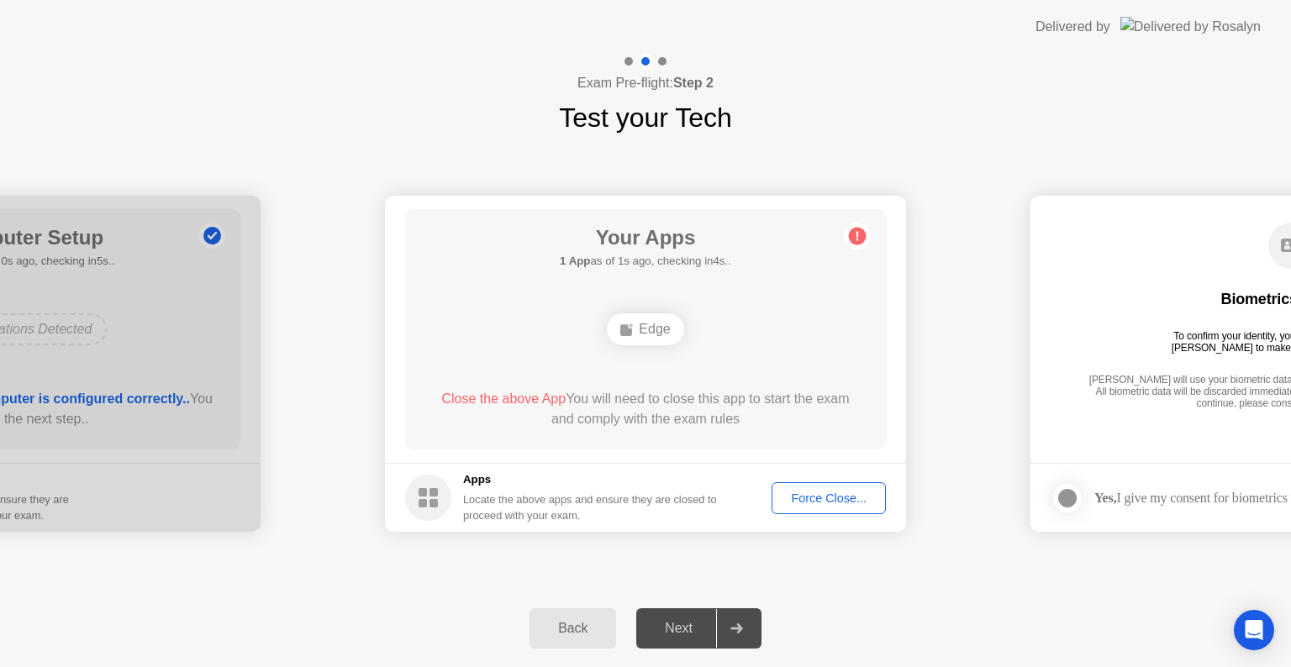
click at [828, 504] on div "Force Close..." at bounding box center [828, 498] width 103 height 13
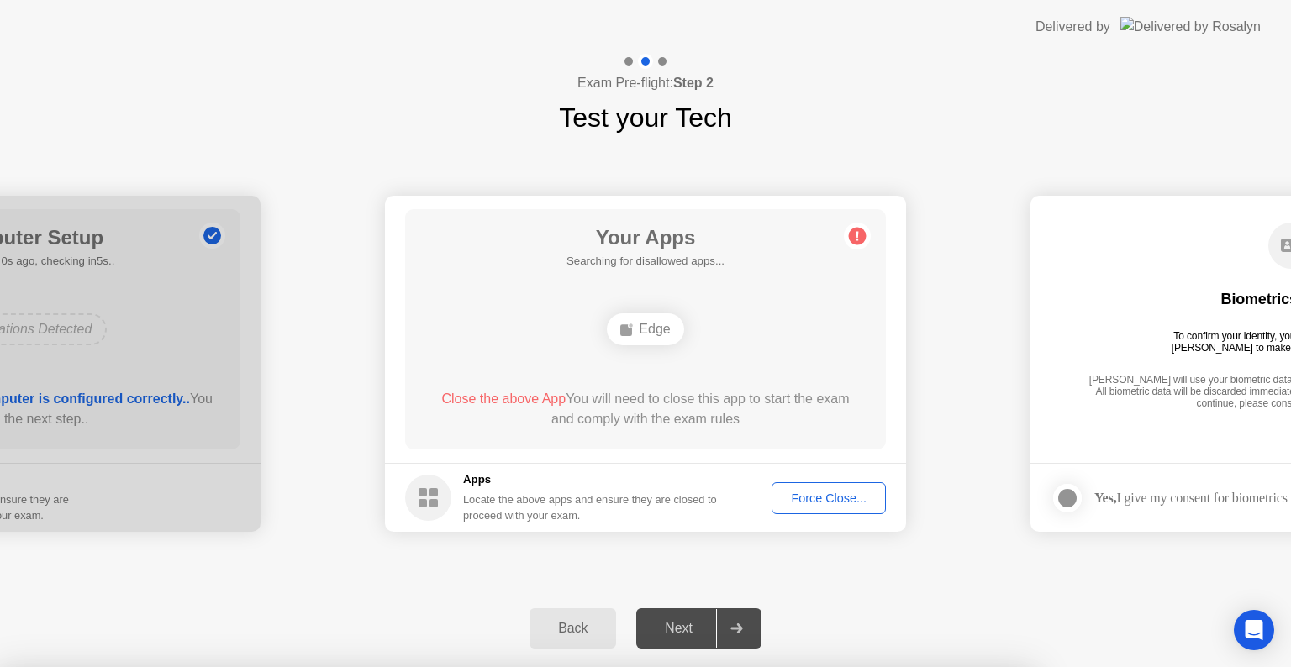
click at [935, 667] on div at bounding box center [645, 667] width 1291 height 0
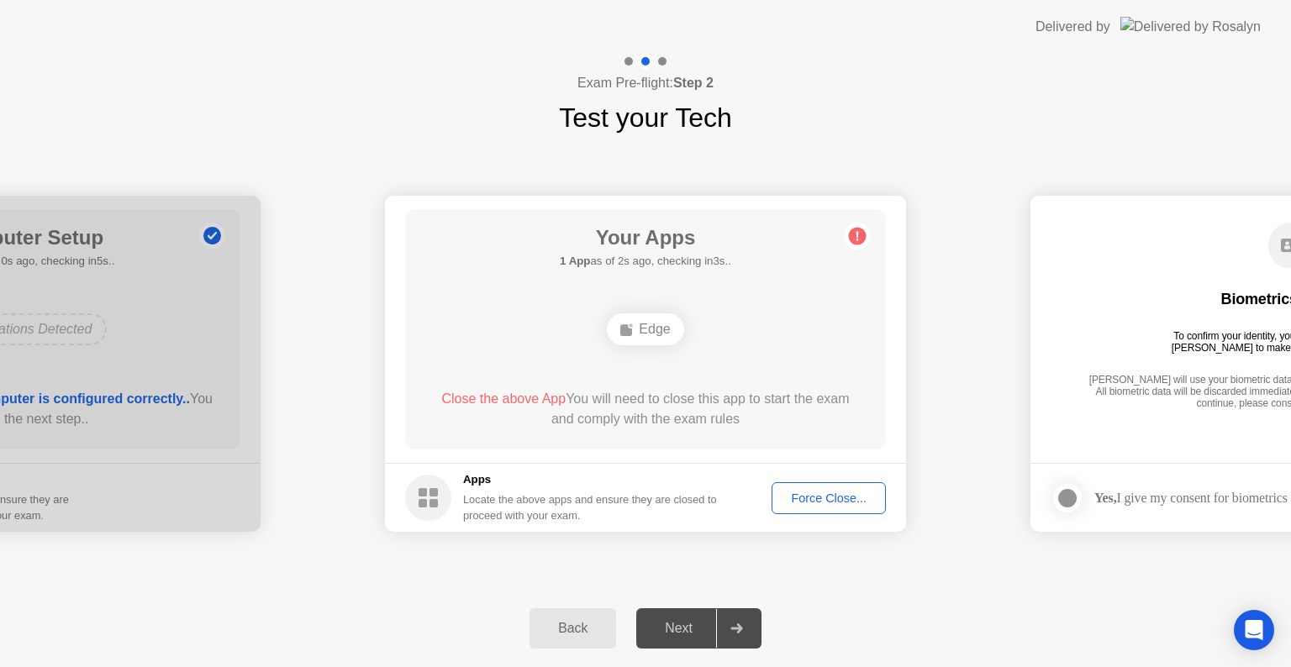
click at [753, 609] on div at bounding box center [736, 628] width 40 height 39
click at [442, 505] on circle at bounding box center [428, 498] width 46 height 46
drag, startPoint x: 442, startPoint y: 505, endPoint x: 800, endPoint y: 459, distance: 361.0
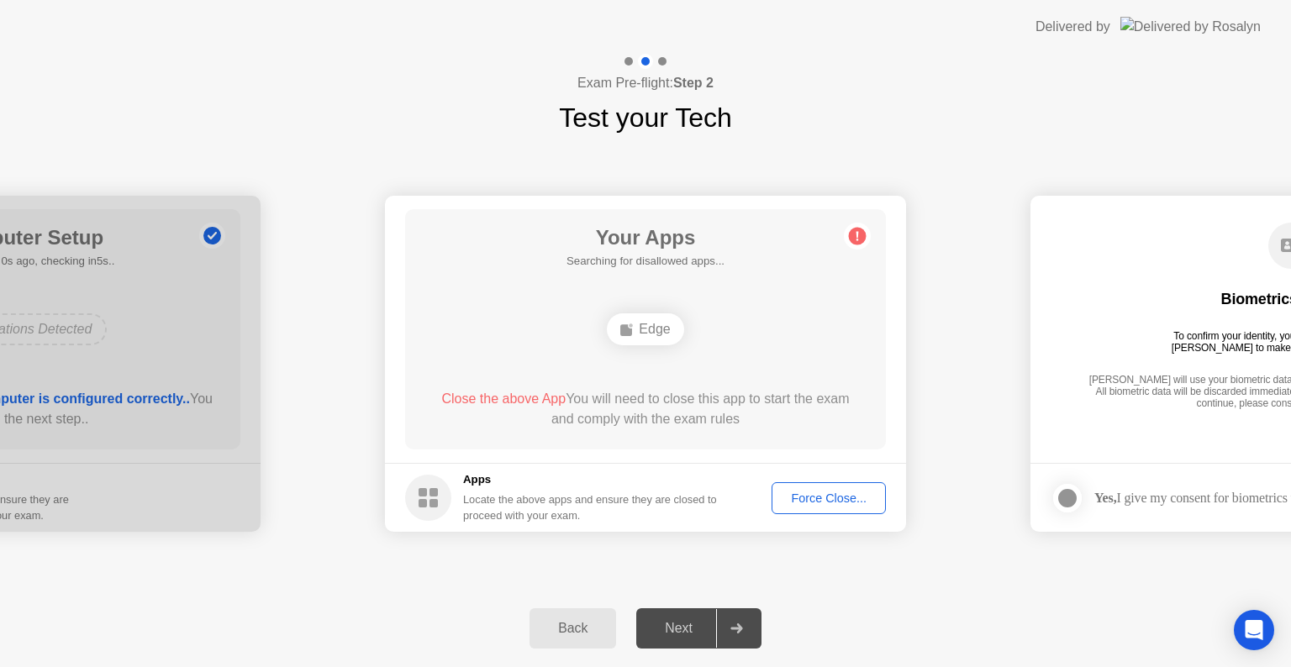
click at [800, 459] on app-apps "Your Apps Searching for disallowed apps... Edge Close the above App You will ne…" at bounding box center [645, 364] width 521 height 336
click at [642, 329] on div "Edge" at bounding box center [645, 330] width 76 height 32
click at [629, 323] on icon at bounding box center [626, 329] width 13 height 13
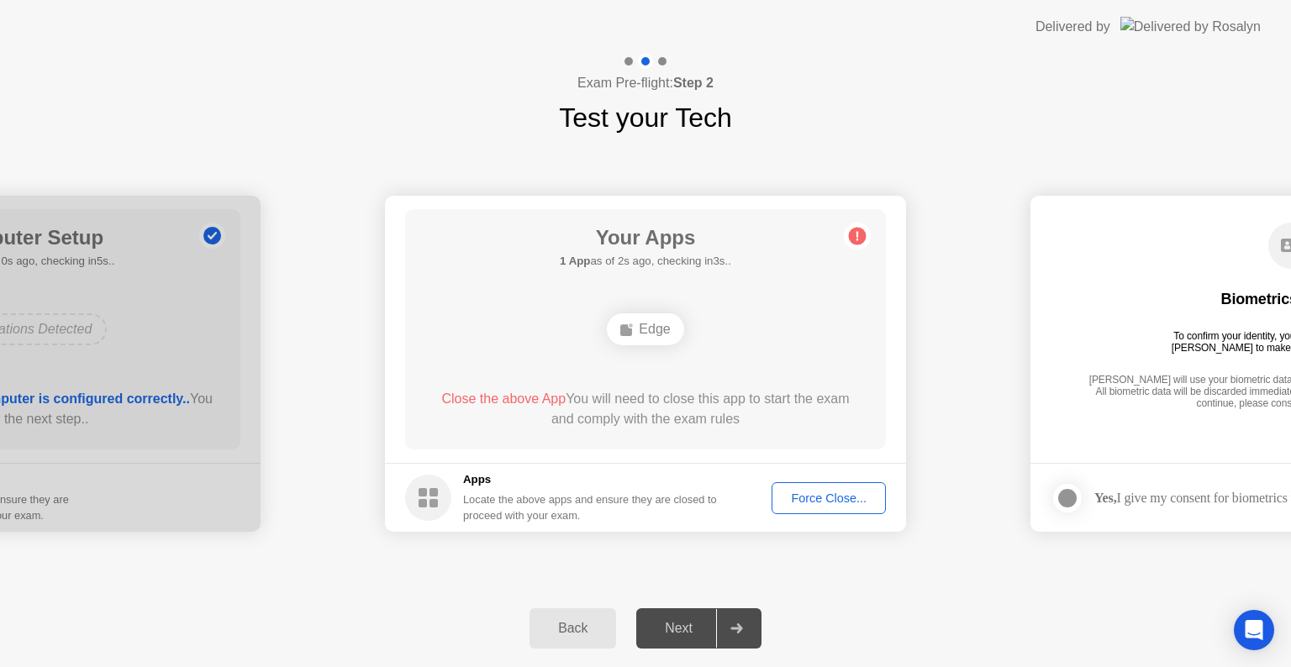
click at [629, 323] on icon at bounding box center [626, 329] width 13 height 13
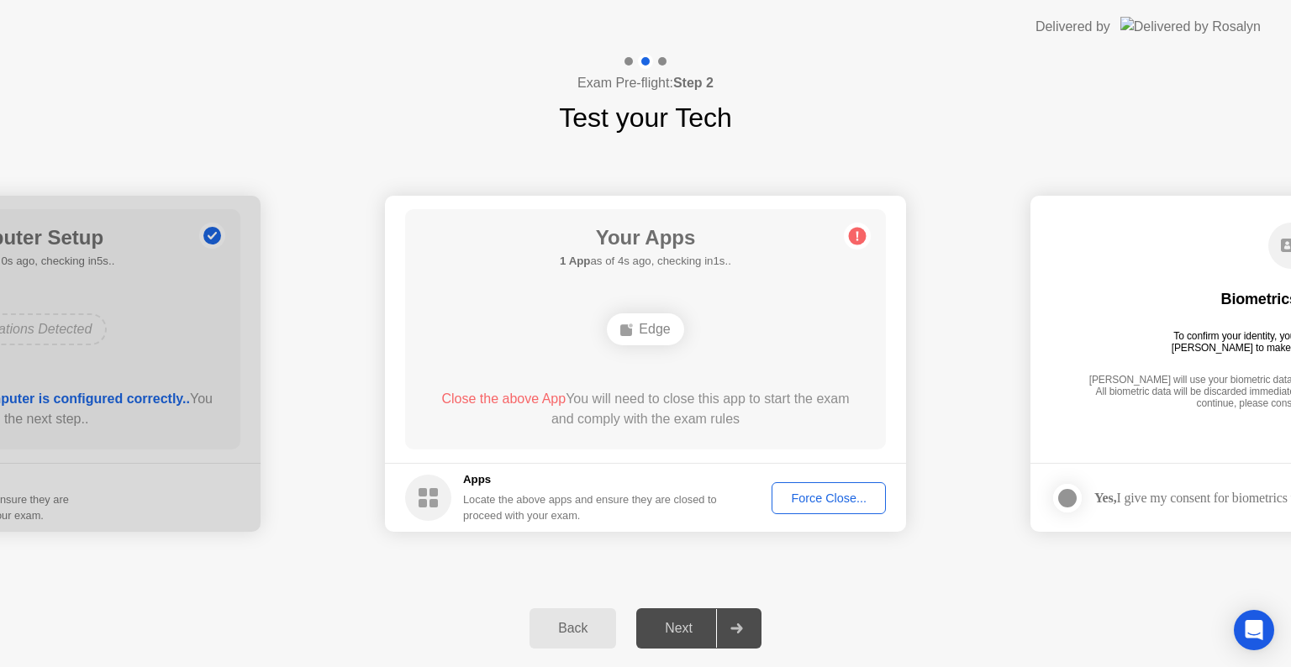
drag, startPoint x: 629, startPoint y: 323, endPoint x: 860, endPoint y: 233, distance: 248.0
click at [860, 233] on main "Your Apps 1 App as of 4s ago, checking in1s.. Edge Close the above App You will…" at bounding box center [645, 329] width 521 height 267
click at [860, 233] on circle at bounding box center [858, 237] width 18 height 18
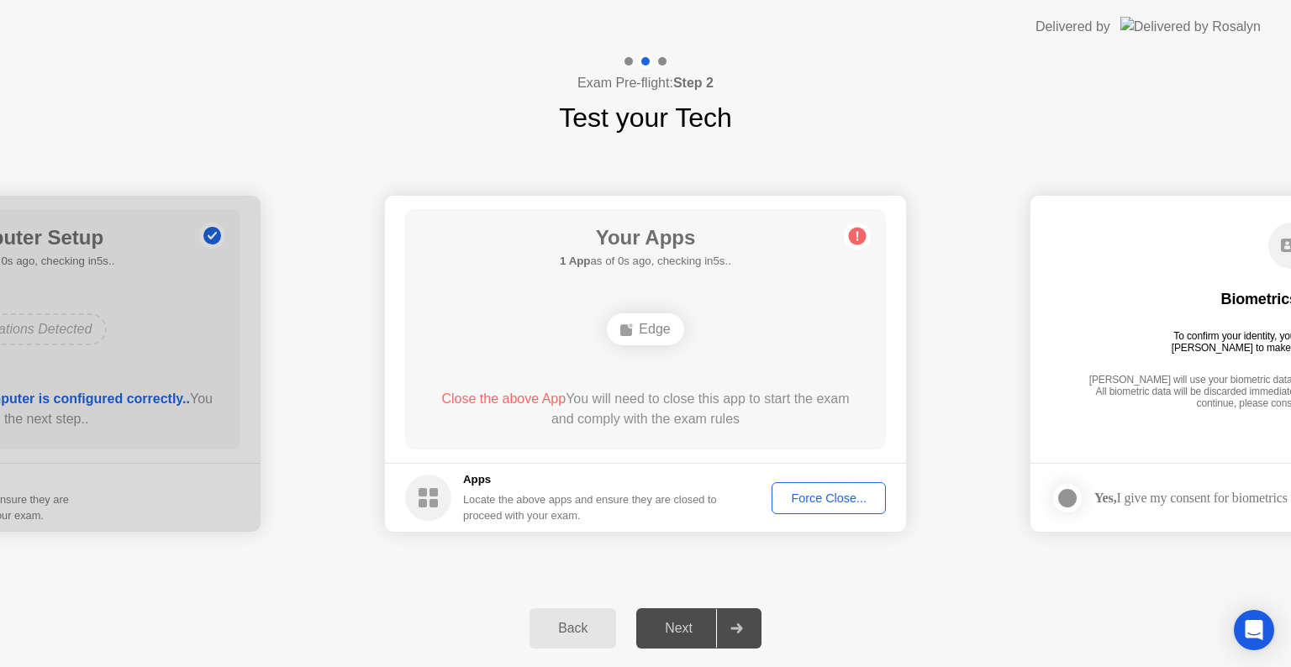
click at [860, 233] on circle at bounding box center [858, 237] width 18 height 18
click at [860, 230] on circle at bounding box center [858, 237] width 18 height 18
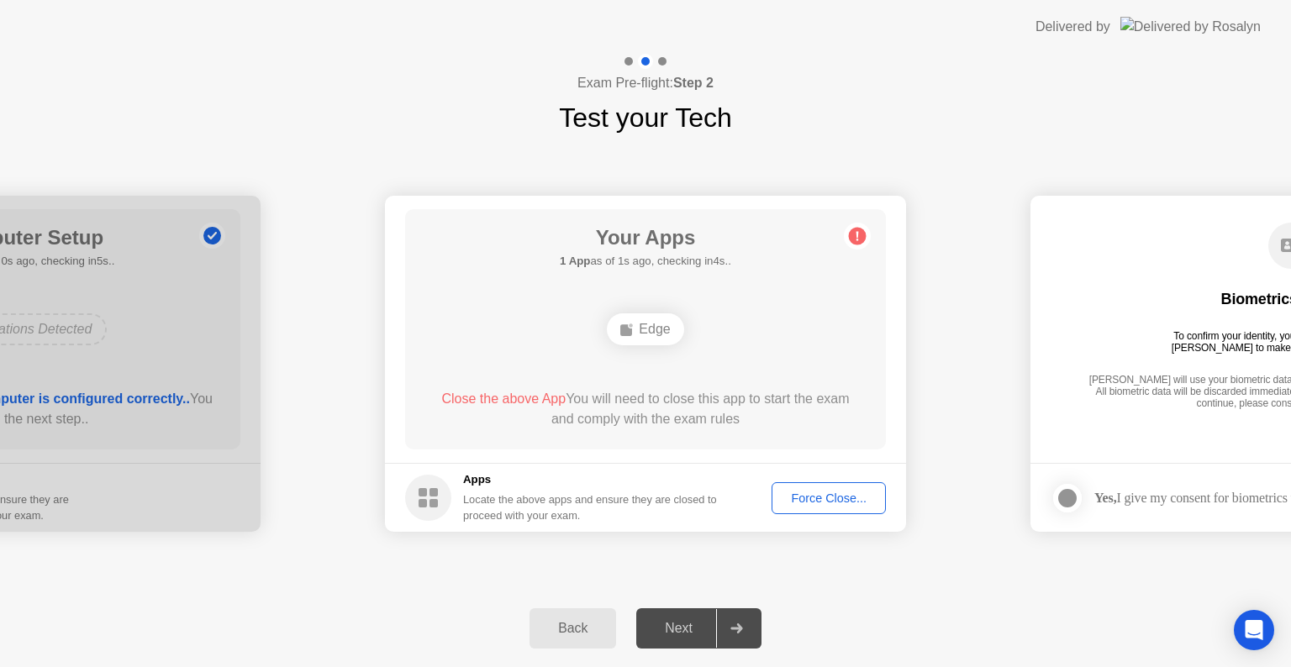
click at [860, 230] on circle at bounding box center [858, 237] width 18 height 18
drag, startPoint x: 860, startPoint y: 230, endPoint x: 870, endPoint y: 568, distance: 338.0
click at [870, 568] on div "**********" at bounding box center [645, 364] width 1291 height 452
click at [825, 494] on div "Force Close..." at bounding box center [828, 498] width 103 height 13
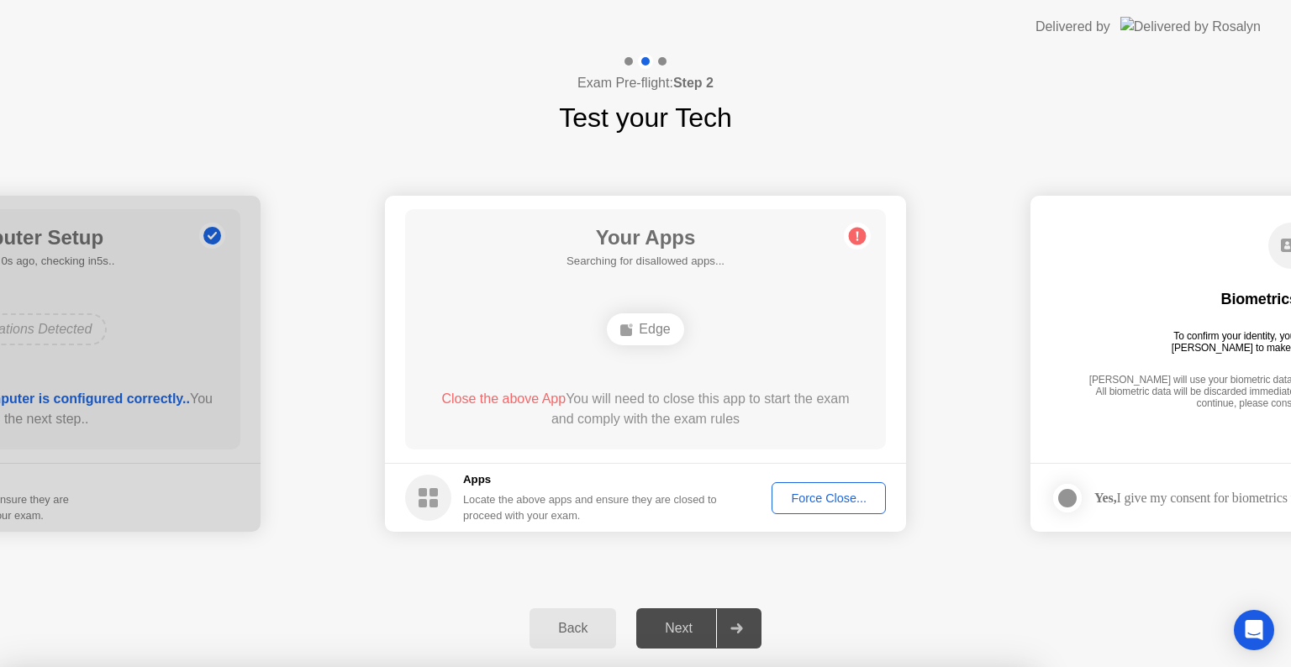
click at [951, 667] on div at bounding box center [645, 667] width 1291 height 0
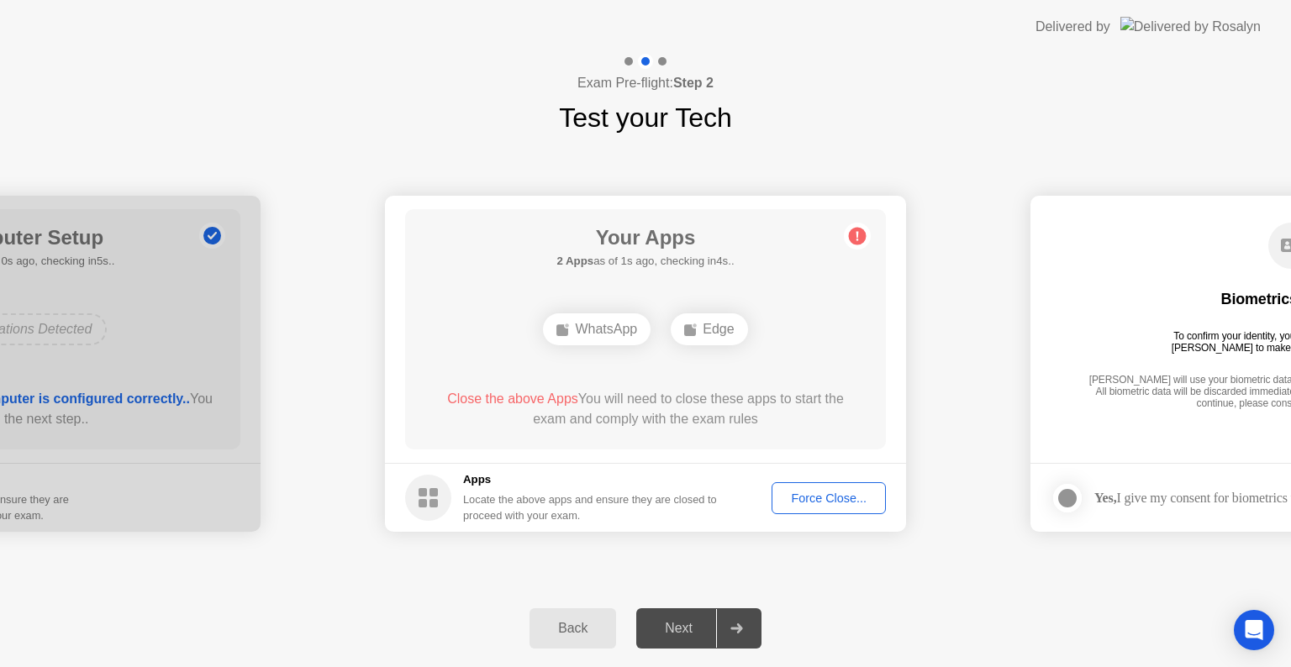
click at [569, 628] on div "Back" at bounding box center [573, 628] width 76 height 15
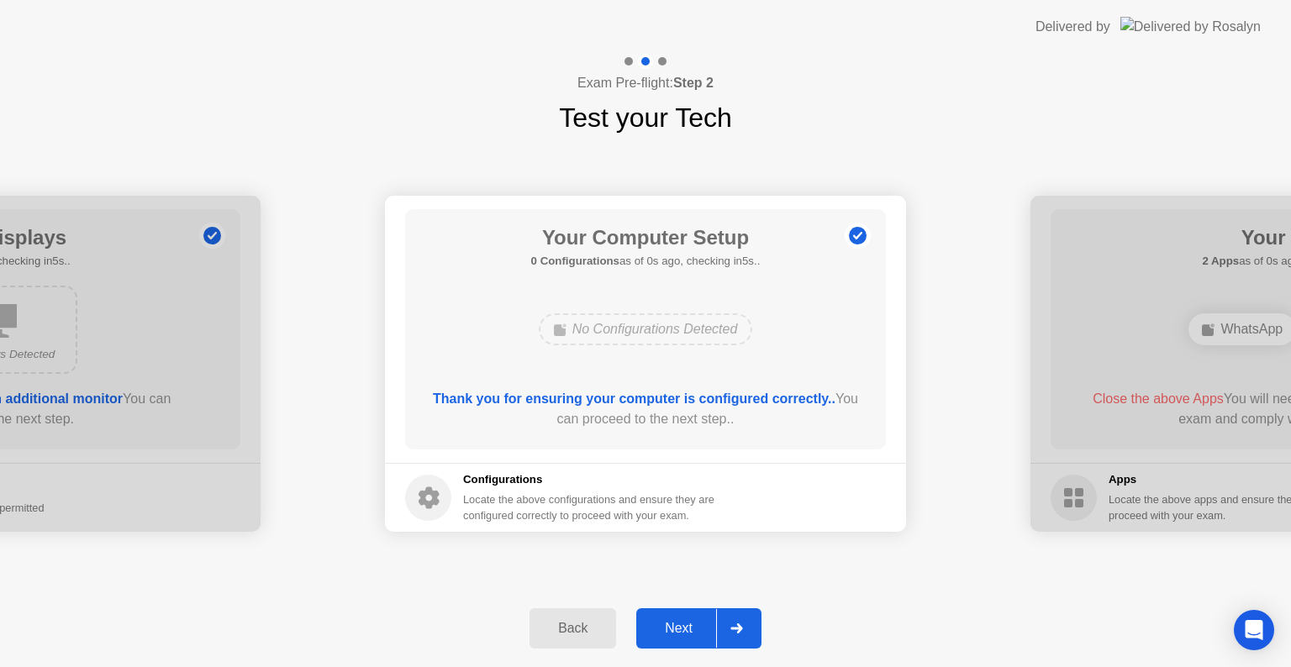
click at [569, 628] on div "Back" at bounding box center [573, 628] width 76 height 15
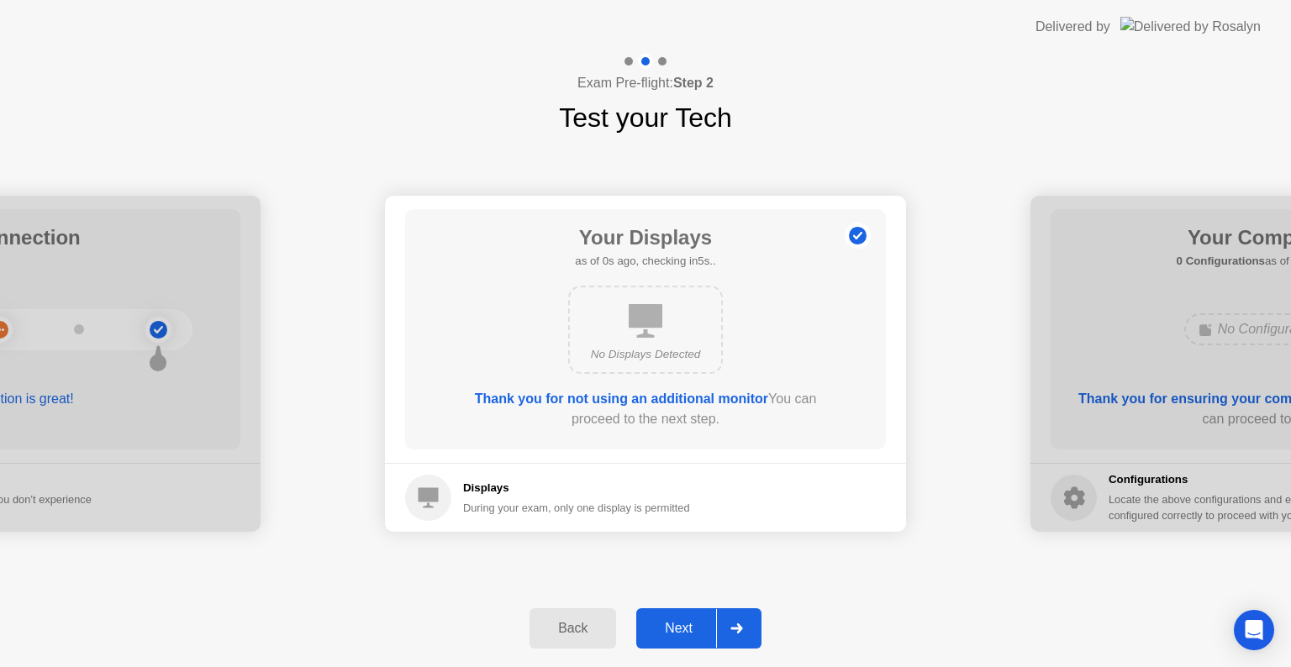
click at [569, 628] on div "Back" at bounding box center [573, 628] width 76 height 15
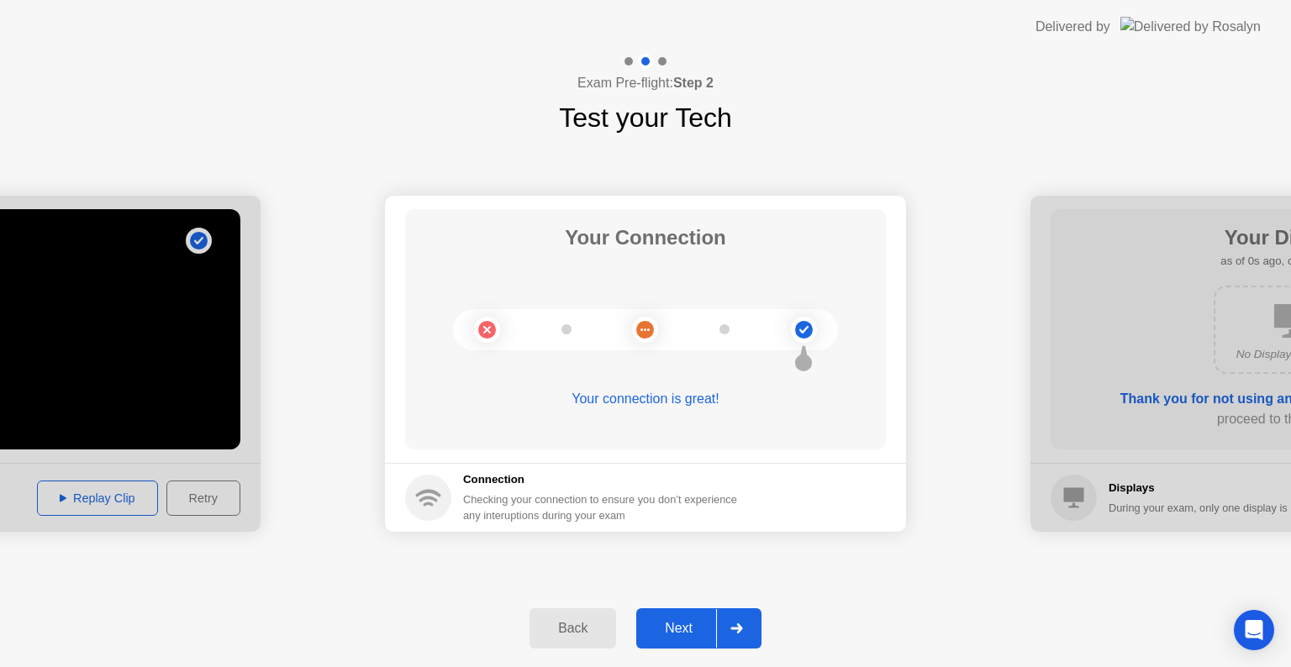
click at [569, 628] on div "Back" at bounding box center [573, 628] width 76 height 15
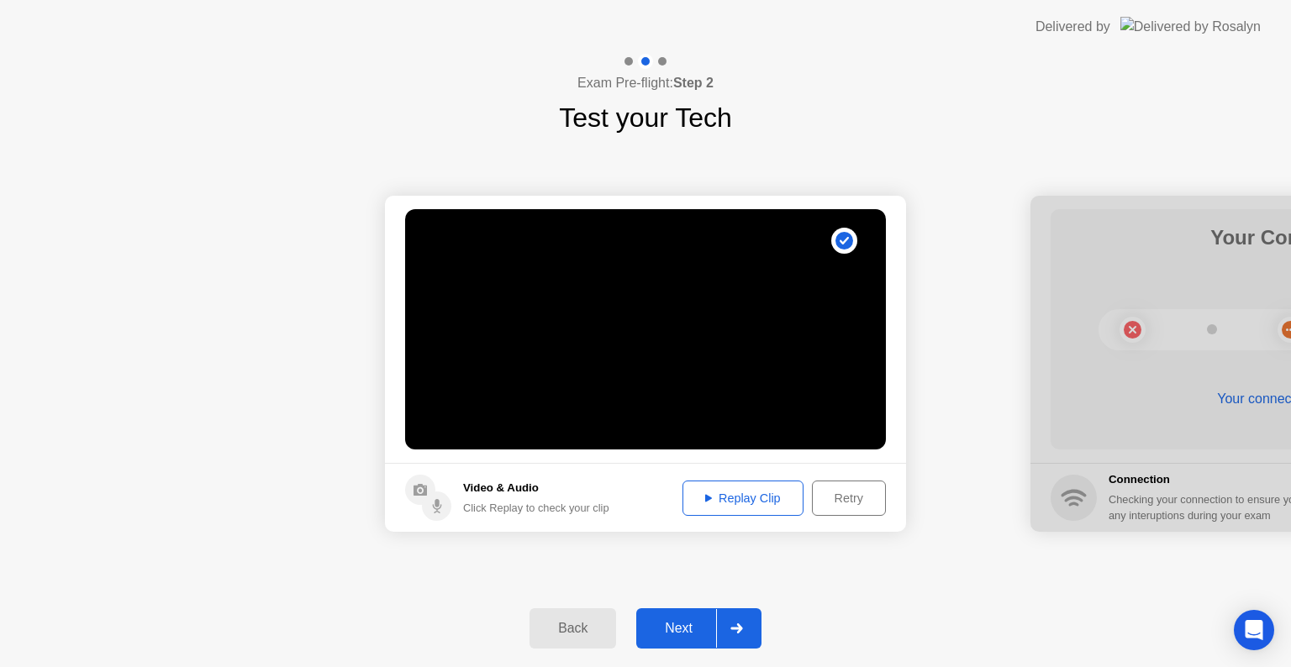
click at [749, 626] on div at bounding box center [736, 628] width 40 height 39
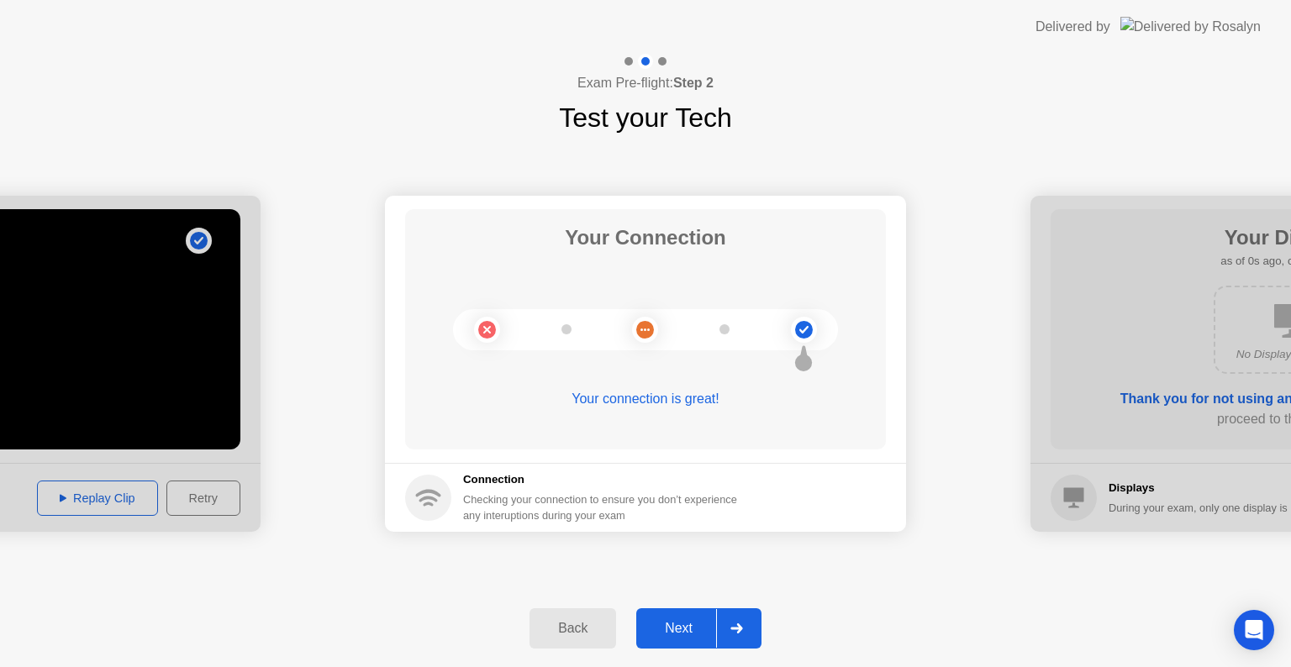
click at [749, 626] on div at bounding box center [736, 628] width 40 height 39
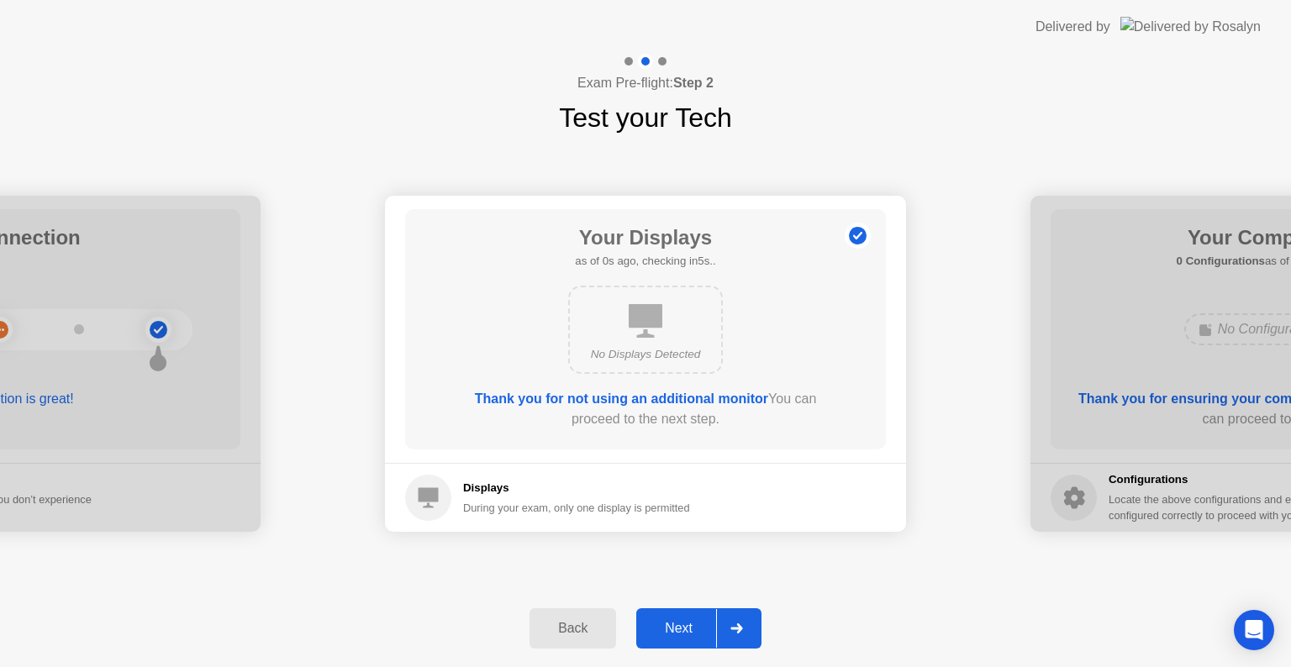
click at [749, 626] on div at bounding box center [736, 628] width 40 height 39
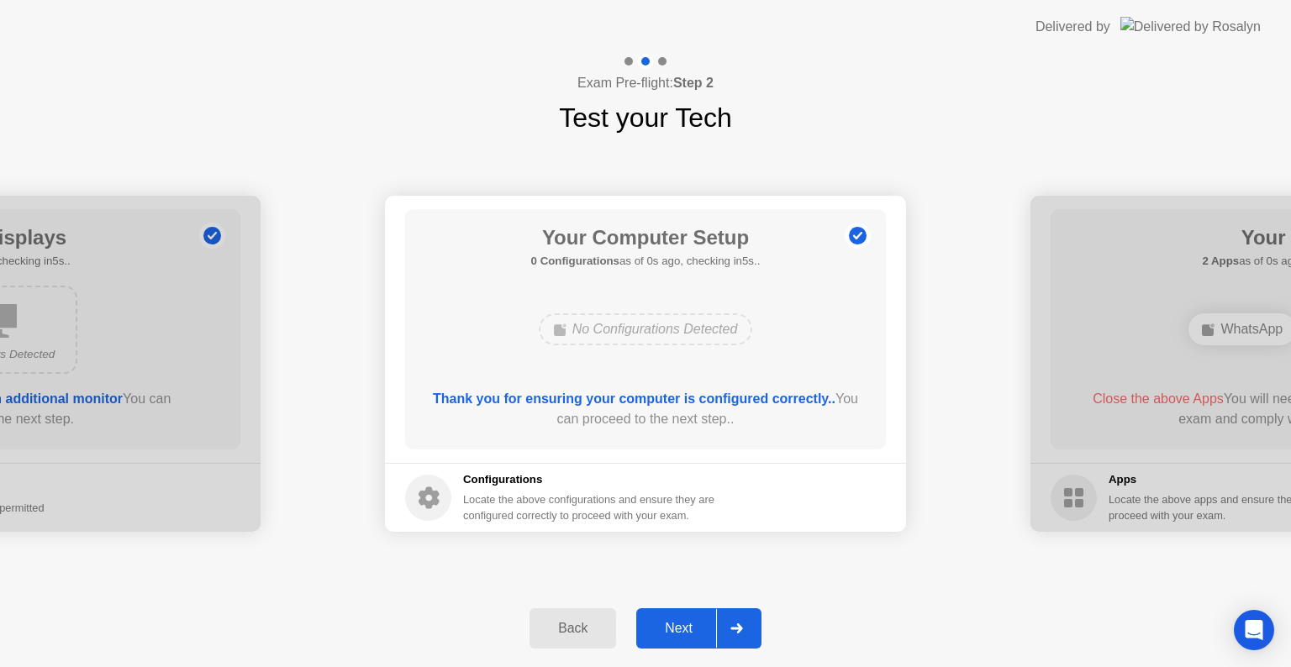
click at [749, 626] on div at bounding box center [736, 628] width 40 height 39
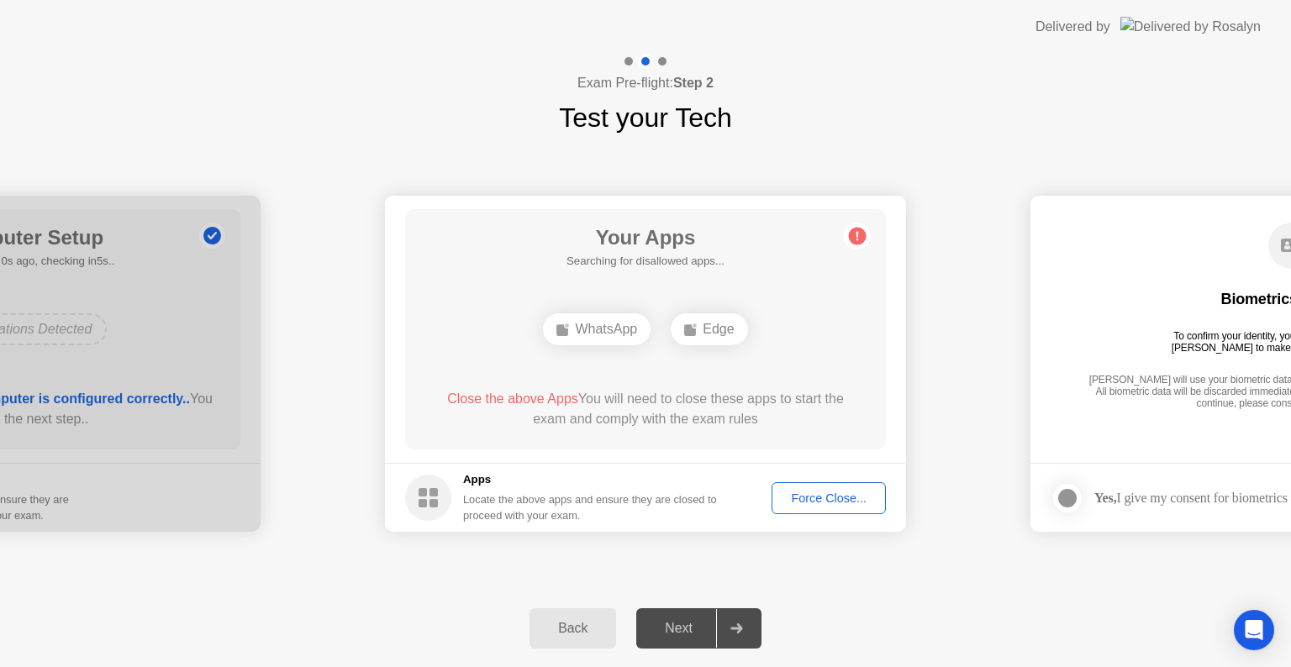
click at [749, 626] on div at bounding box center [736, 628] width 40 height 39
click at [843, 492] on div "Force Close..." at bounding box center [828, 498] width 103 height 13
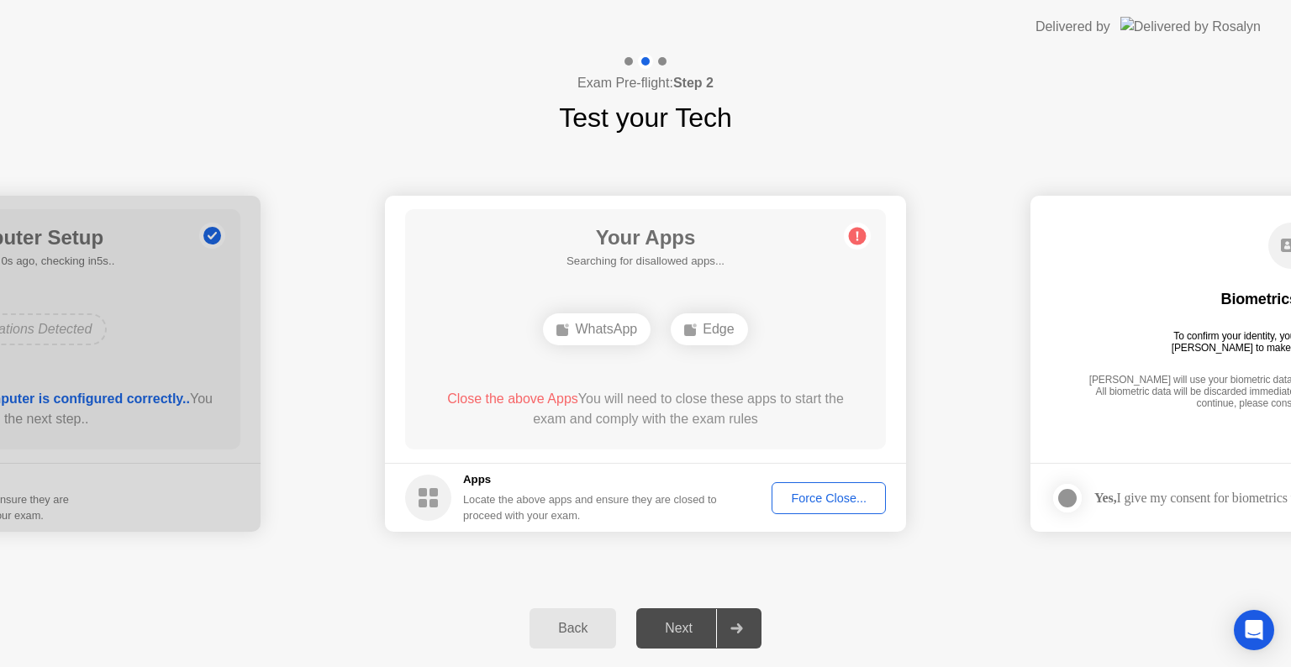
click at [830, 501] on div "Force Close..." at bounding box center [828, 498] width 103 height 13
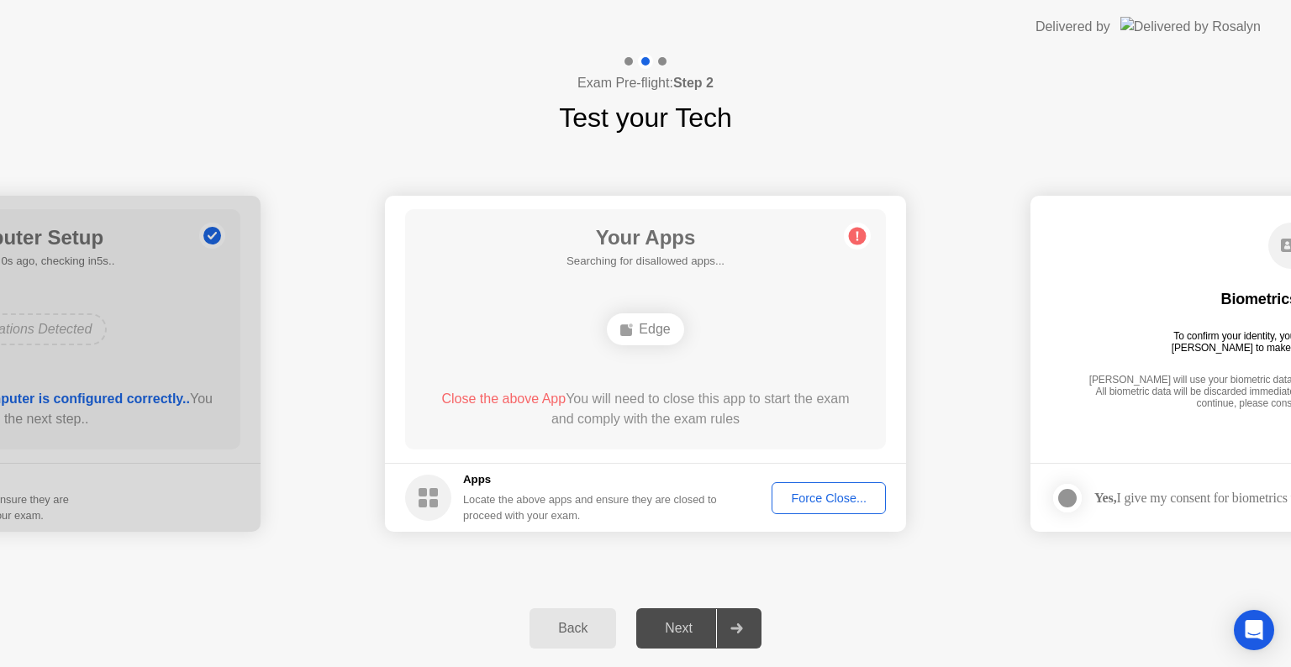
click at [827, 492] on div "Force Close..." at bounding box center [828, 498] width 103 height 13
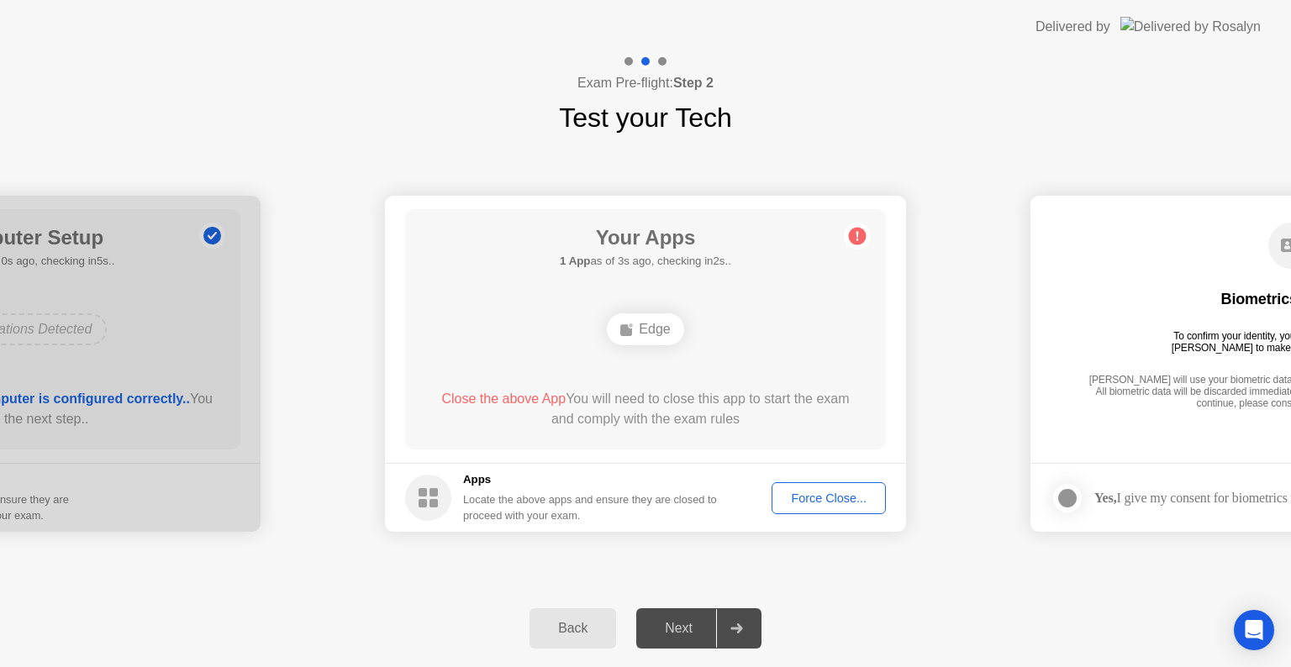
click at [740, 640] on div at bounding box center [736, 628] width 40 height 39
drag, startPoint x: 740, startPoint y: 640, endPoint x: 736, endPoint y: 609, distance: 31.3
click at [736, 609] on div at bounding box center [736, 628] width 40 height 39
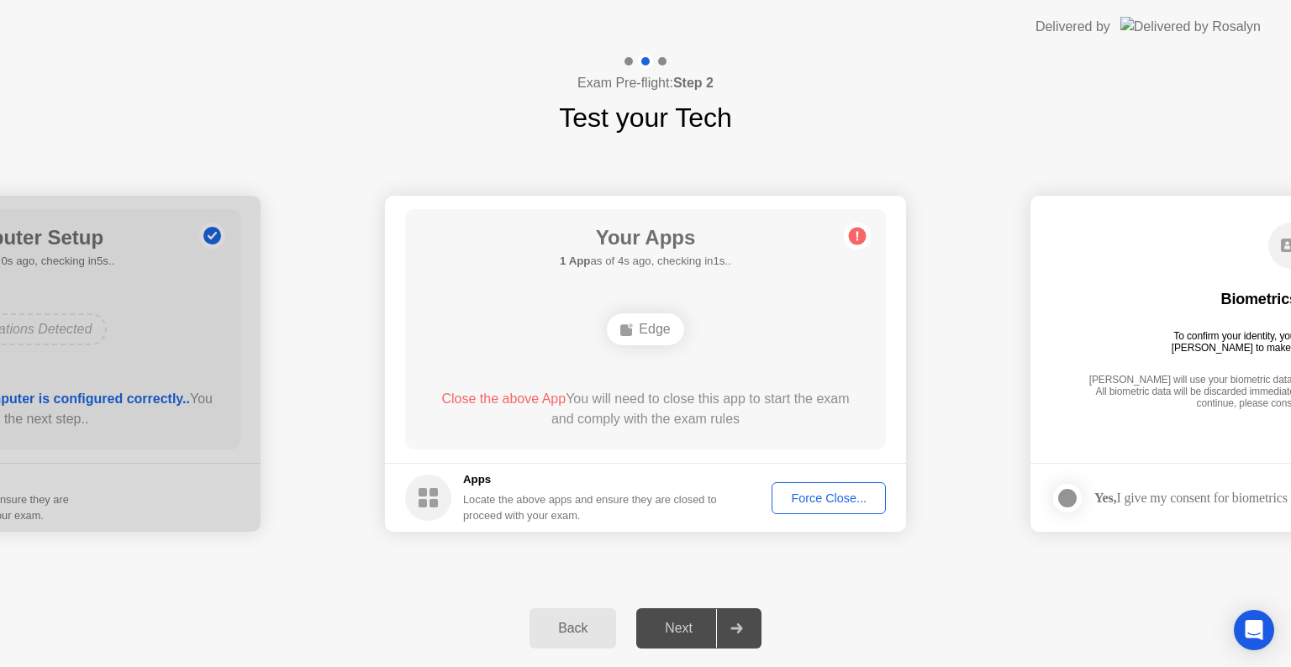
click at [736, 609] on div at bounding box center [736, 628] width 40 height 39
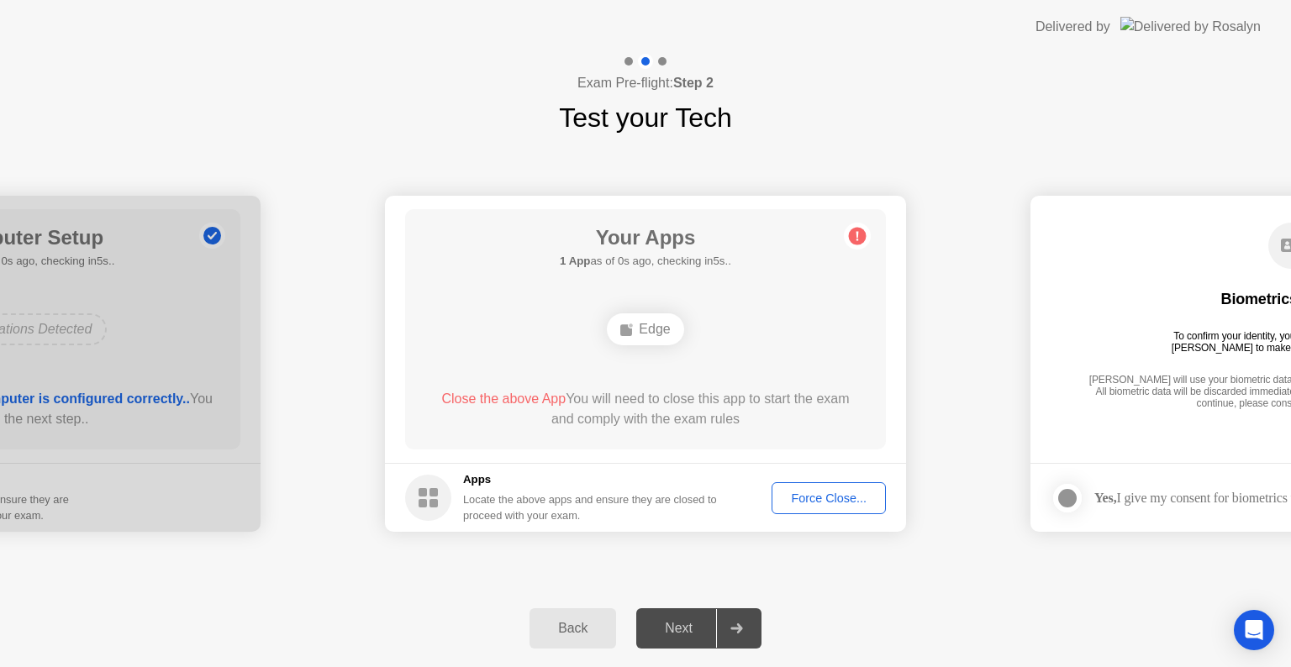
drag, startPoint x: 1200, startPoint y: 209, endPoint x: 1104, endPoint y: 219, distance: 96.4
click at [1104, 219] on div "Biometrics Consent To confirm your identity, your testing program requires [PER…" at bounding box center [1291, 317] width 481 height 216
click at [866, 236] on circle at bounding box center [858, 237] width 18 height 18
click at [851, 232] on circle at bounding box center [858, 237] width 18 height 18
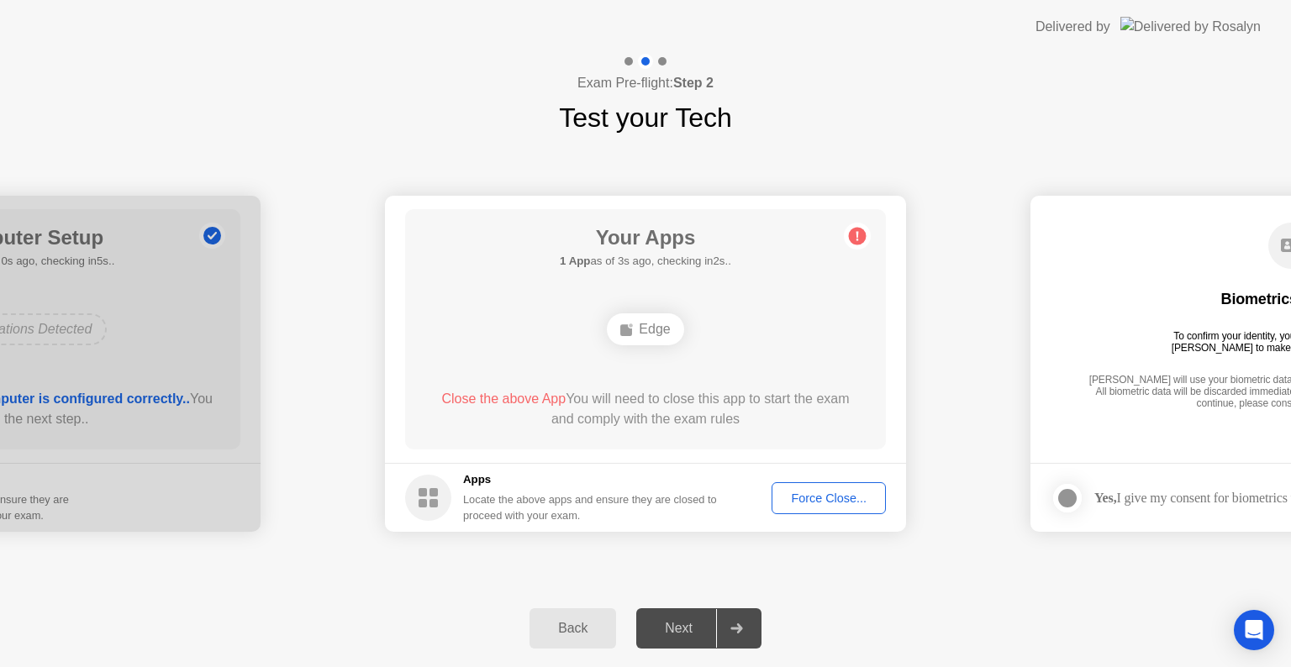
click at [851, 232] on circle at bounding box center [858, 237] width 18 height 18
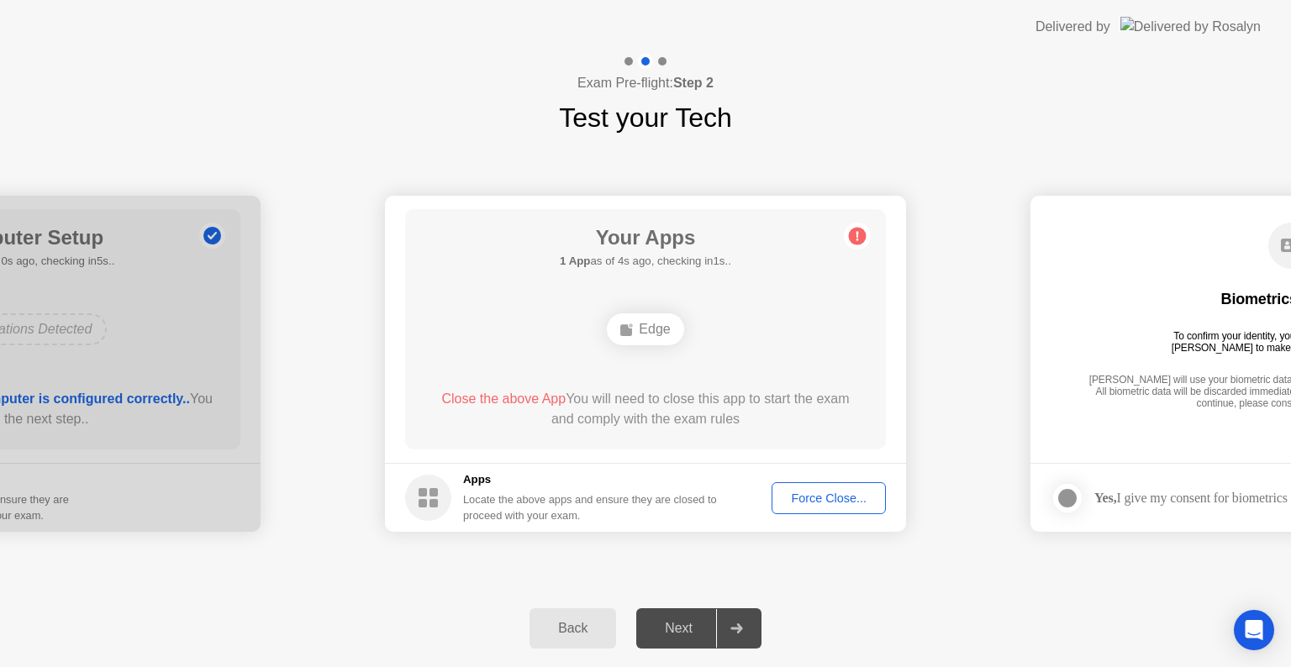
click at [851, 232] on circle at bounding box center [858, 237] width 18 height 18
click at [825, 499] on div "Force Close..." at bounding box center [828, 498] width 103 height 13
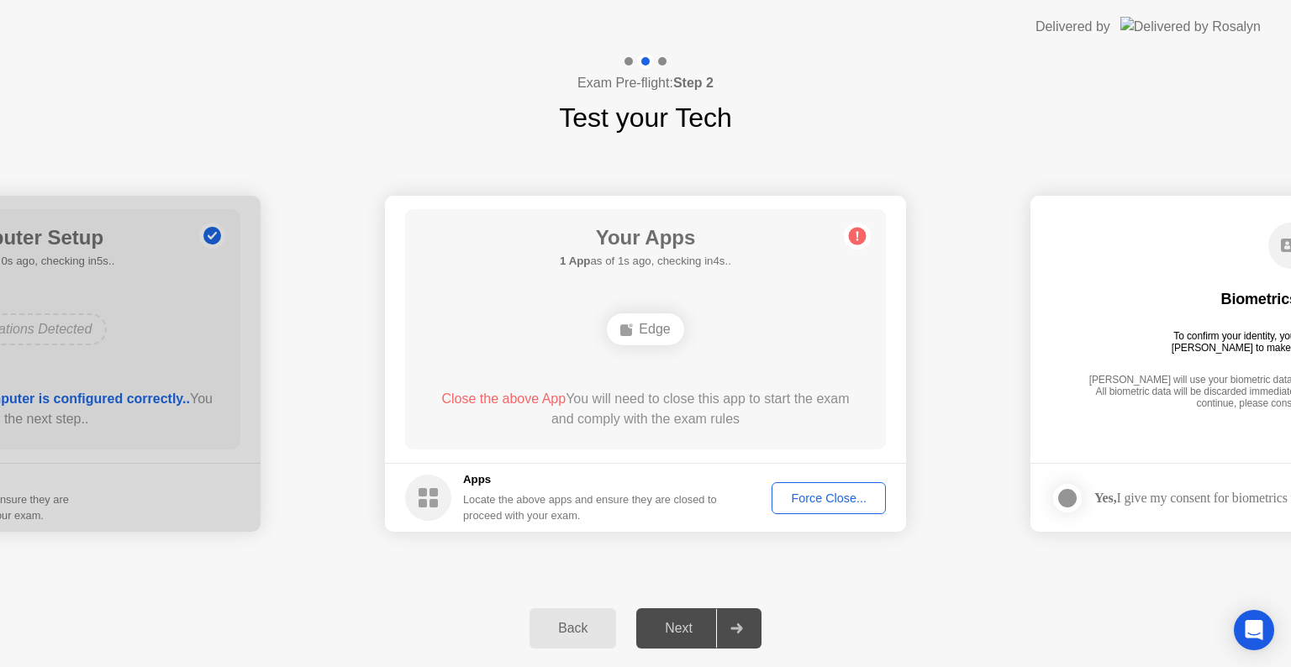
click at [802, 498] on div "Force Close..." at bounding box center [828, 498] width 103 height 13
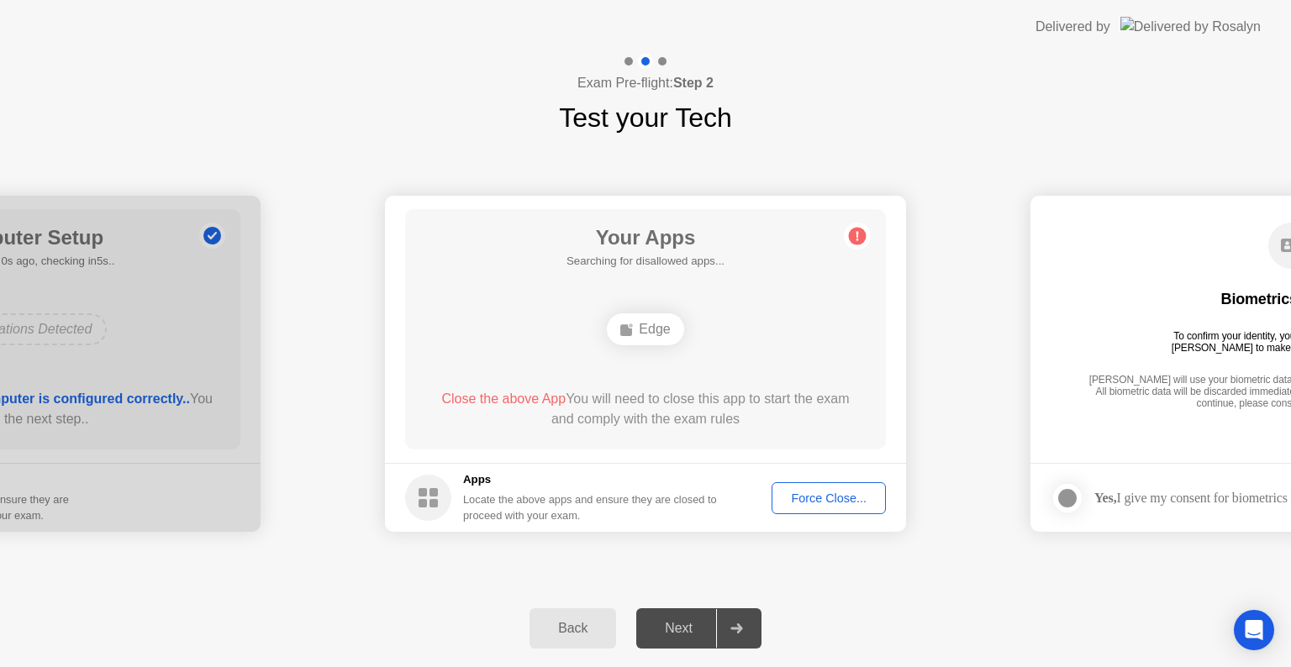
click at [796, 509] on button "Force Close..." at bounding box center [829, 498] width 114 height 32
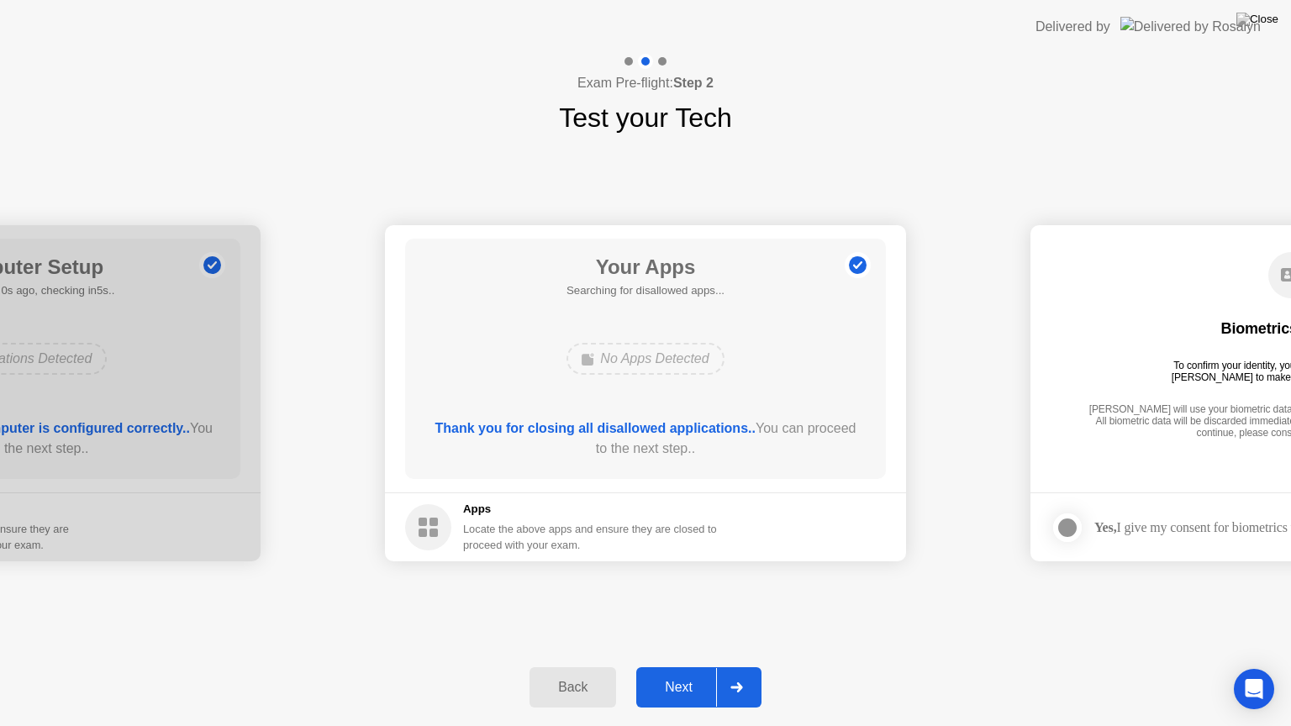
click at [736, 667] on div at bounding box center [736, 687] width 40 height 39
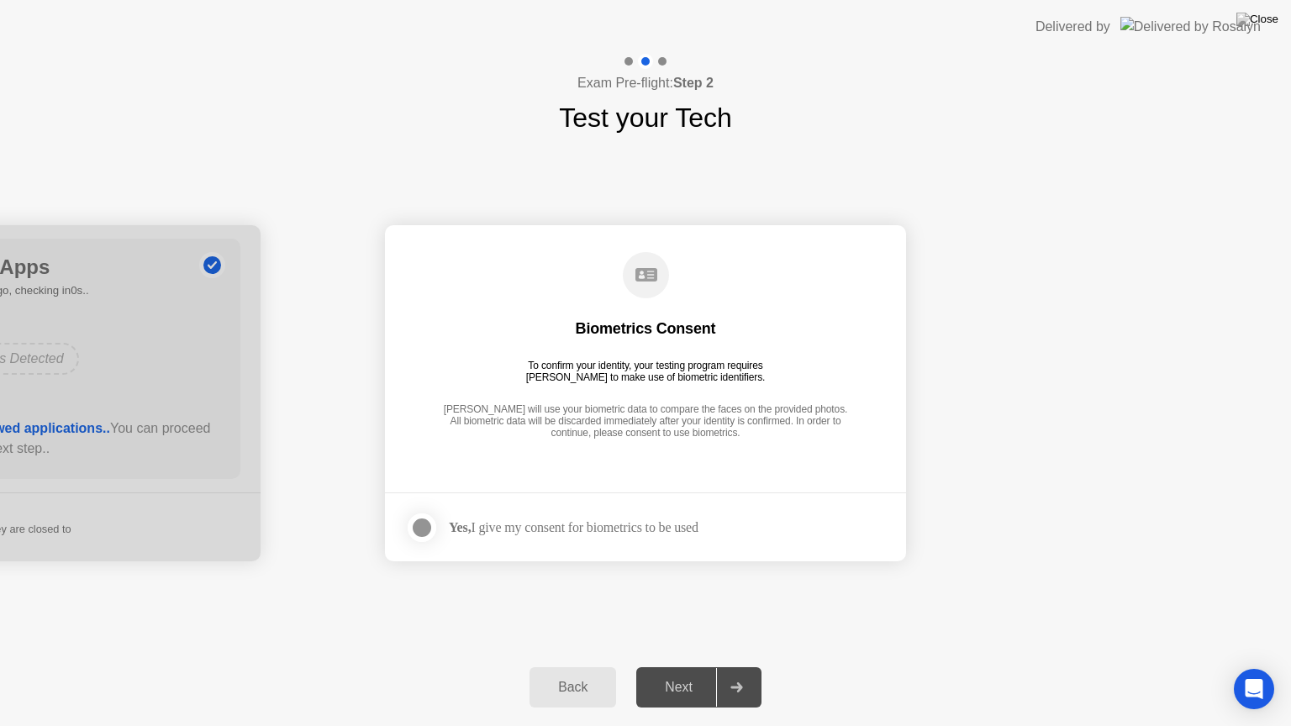
click at [424, 529] on div at bounding box center [422, 528] width 20 height 20
click at [753, 667] on div at bounding box center [736, 687] width 40 height 39
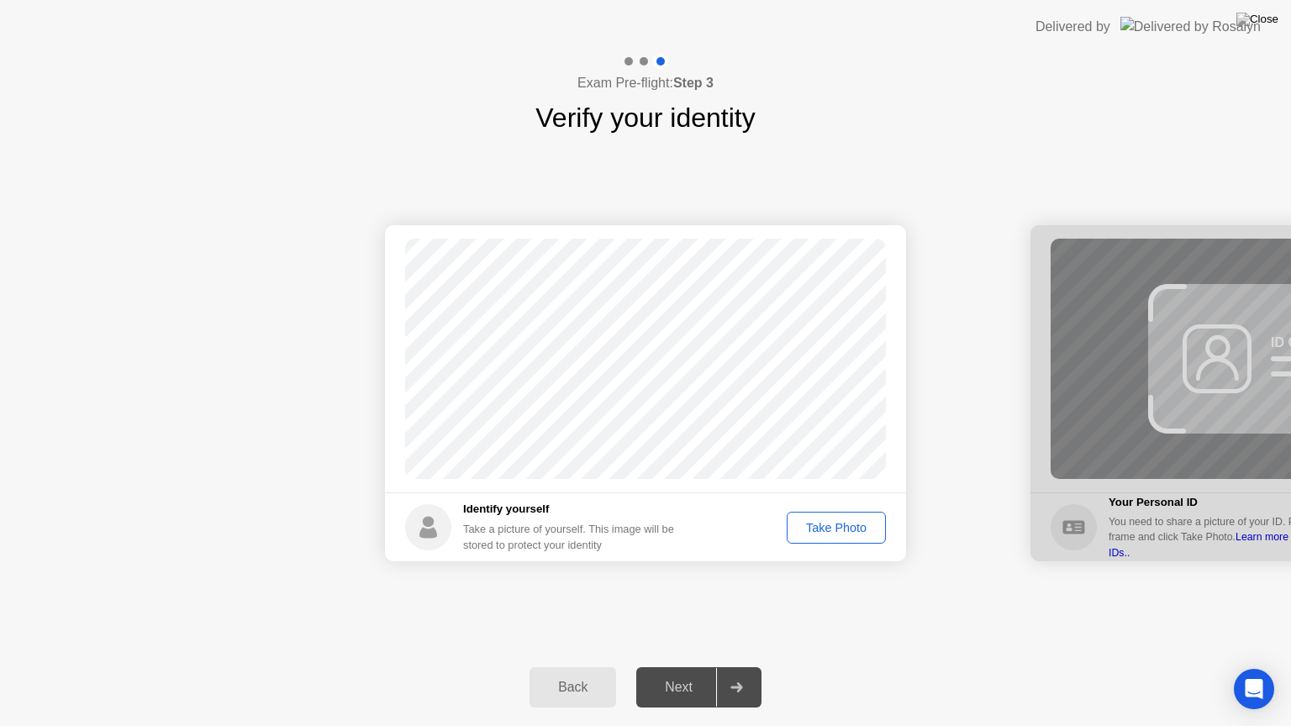
click at [854, 530] on div "Take Photo" at bounding box center [836, 527] width 87 height 13
click at [747, 667] on div at bounding box center [736, 687] width 40 height 39
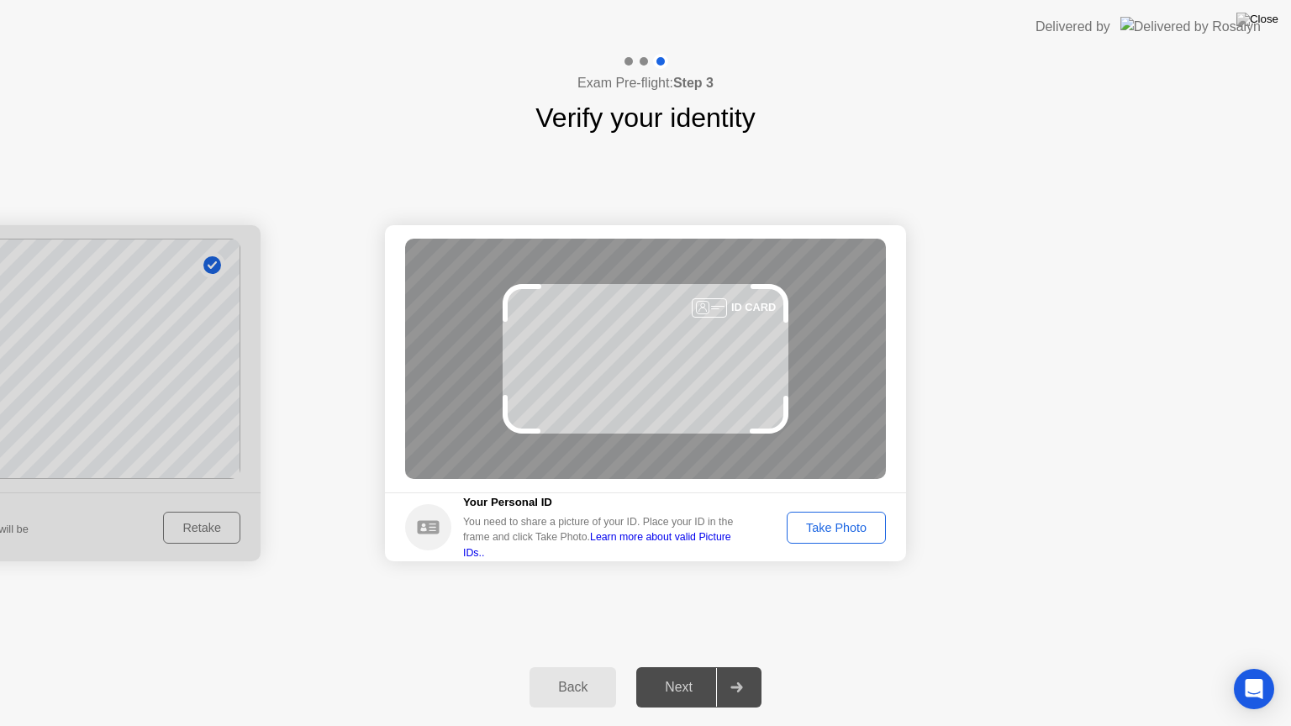
click at [842, 516] on button "Take Photo" at bounding box center [836, 528] width 99 height 32
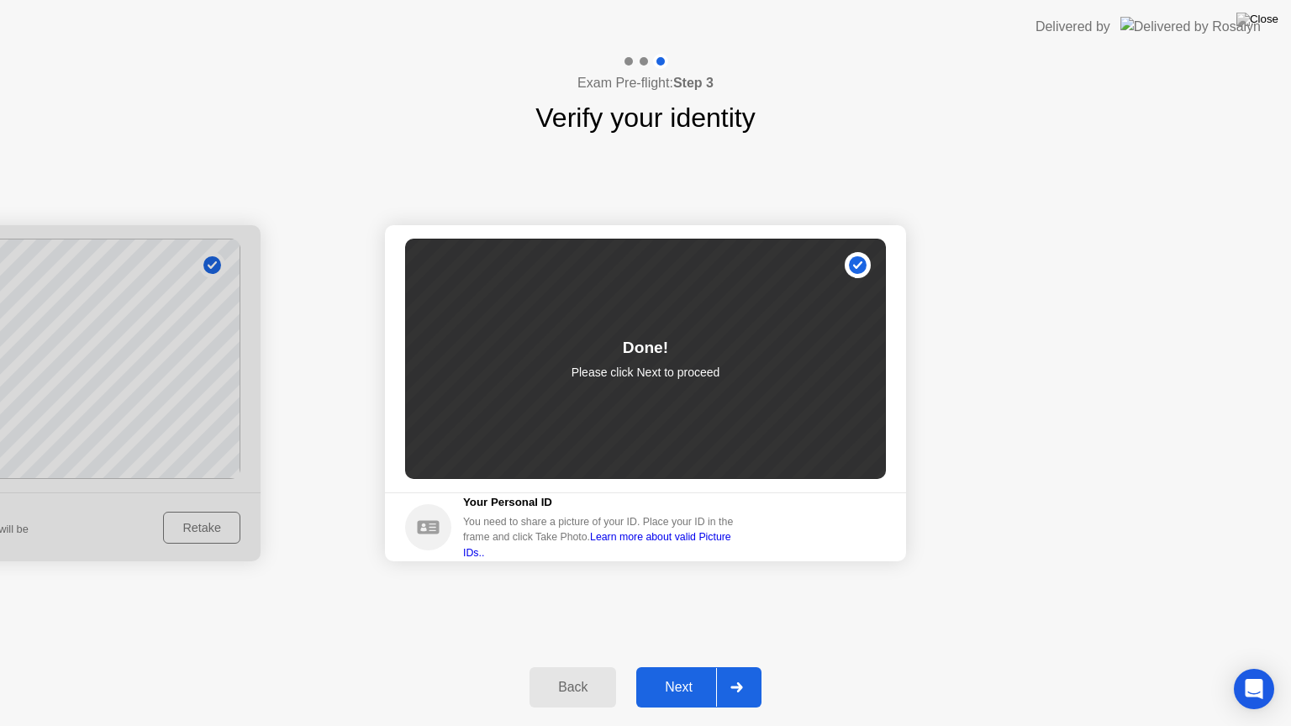
click at [736, 667] on icon at bounding box center [736, 688] width 13 height 10
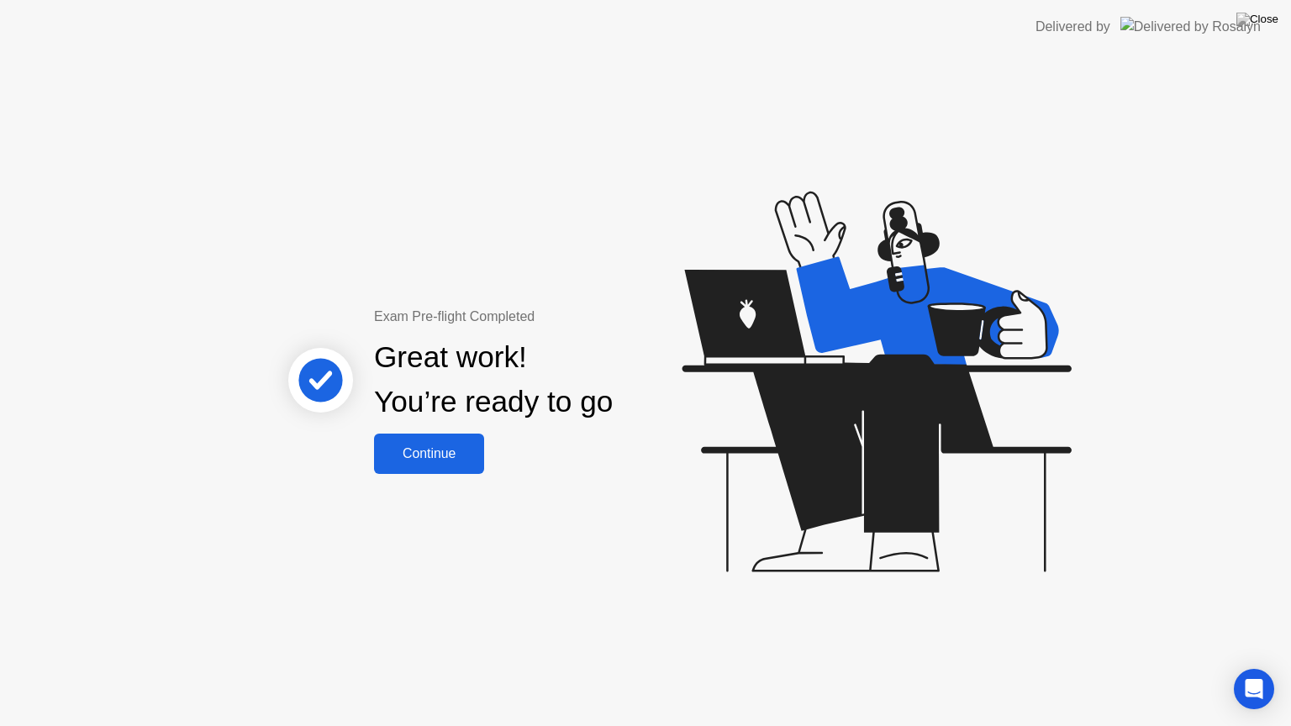
click at [452, 447] on div "Continue" at bounding box center [429, 453] width 100 height 15
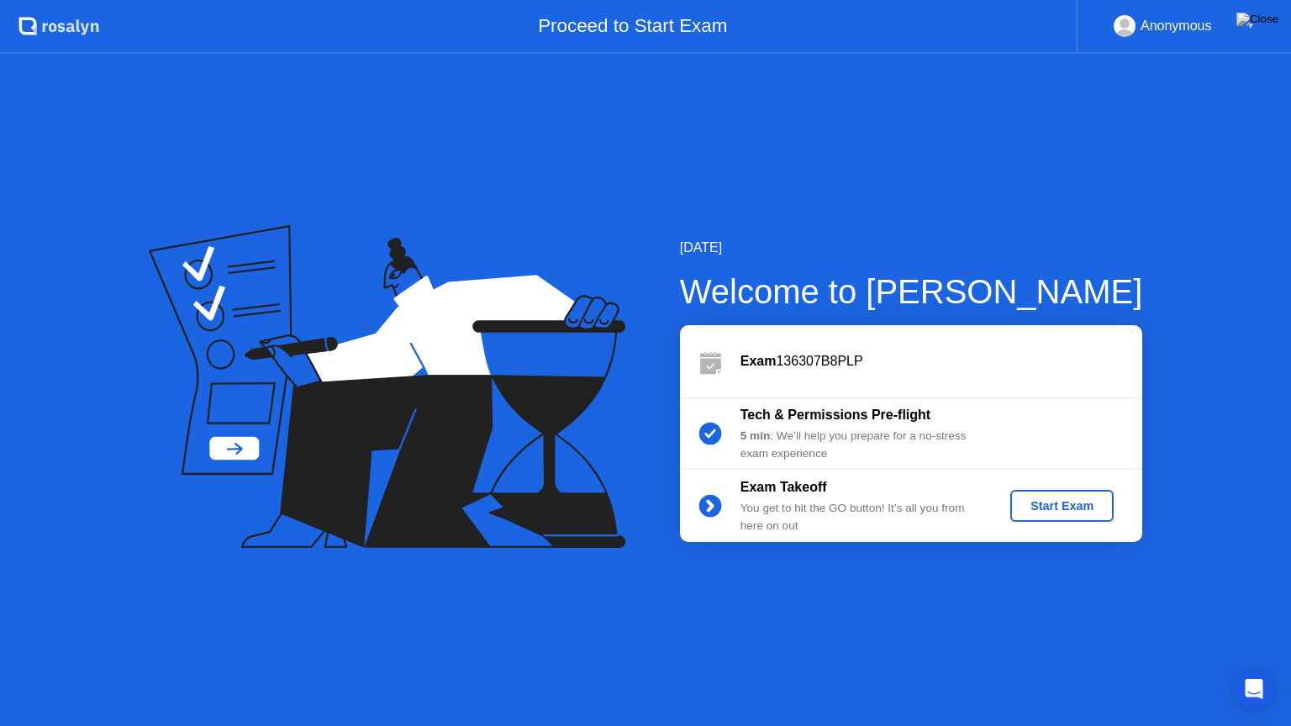
click at [1065, 496] on button "Start Exam" at bounding box center [1061, 506] width 103 height 32
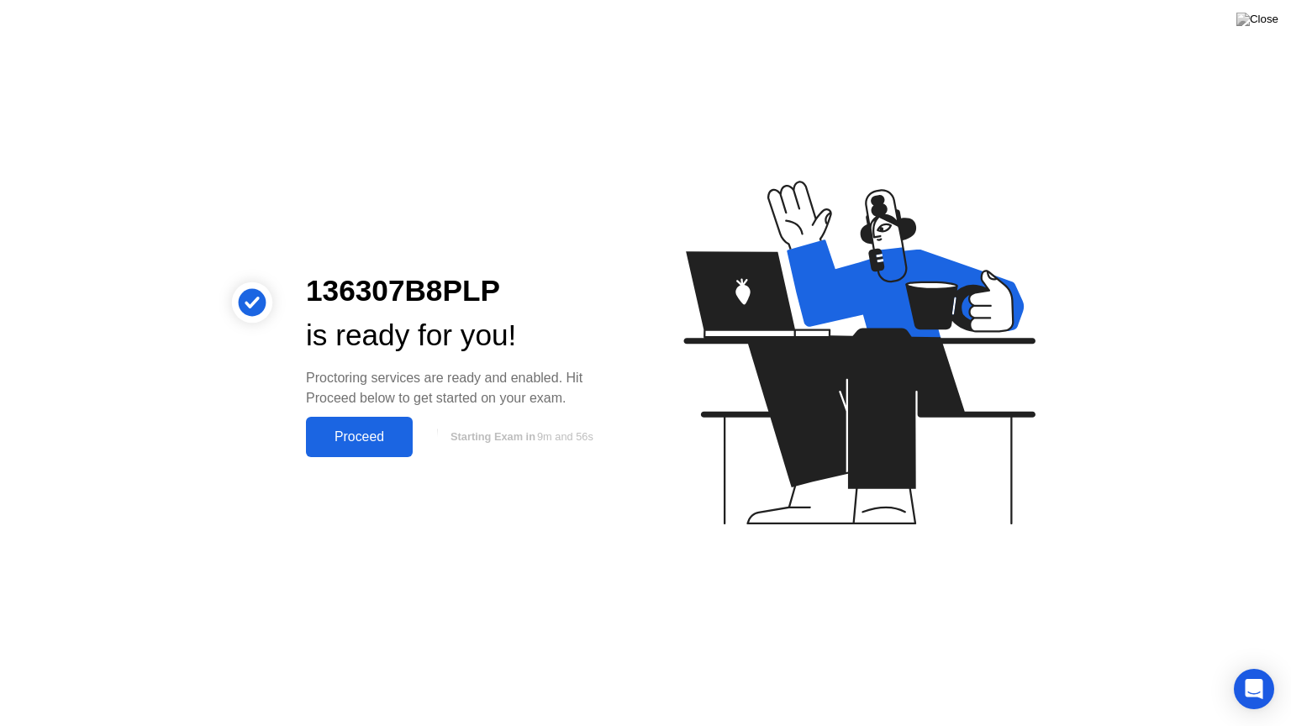
click at [386, 440] on div "Proceed" at bounding box center [359, 437] width 97 height 15
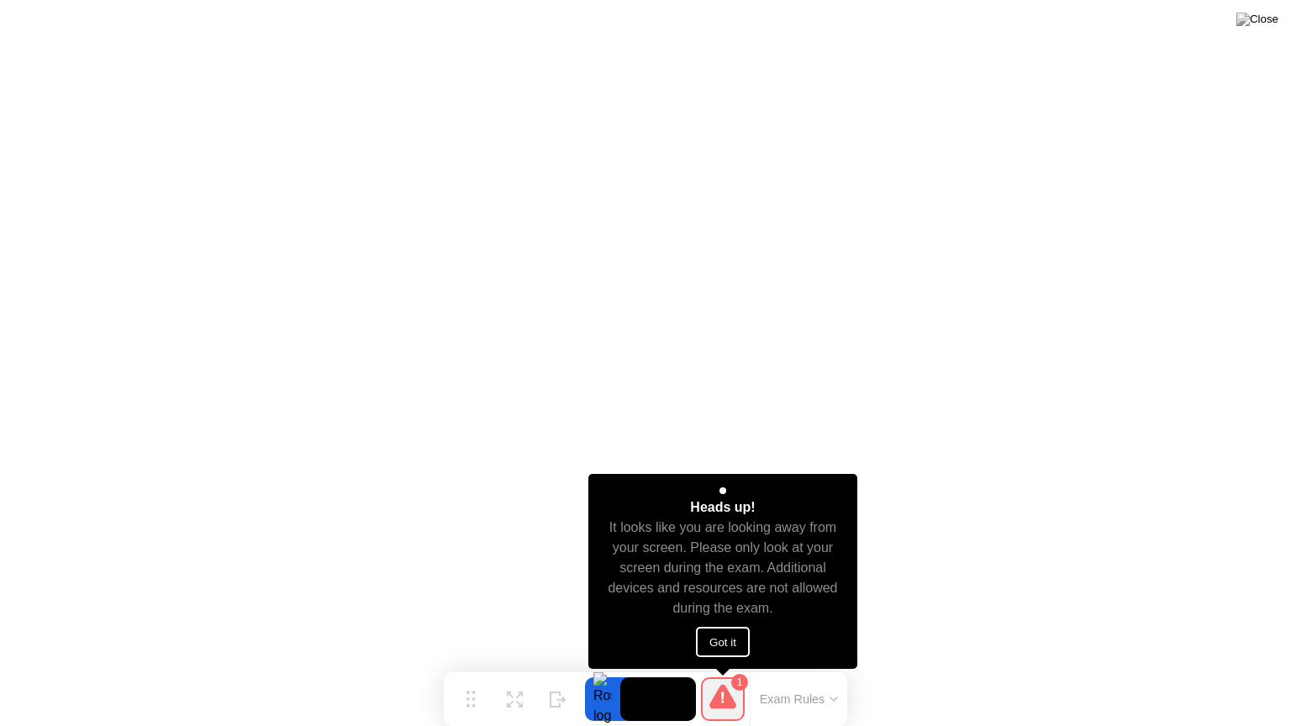
click at [734, 633] on button "Got it" at bounding box center [723, 642] width 54 height 30
